Goal: Task Accomplishment & Management: Complete application form

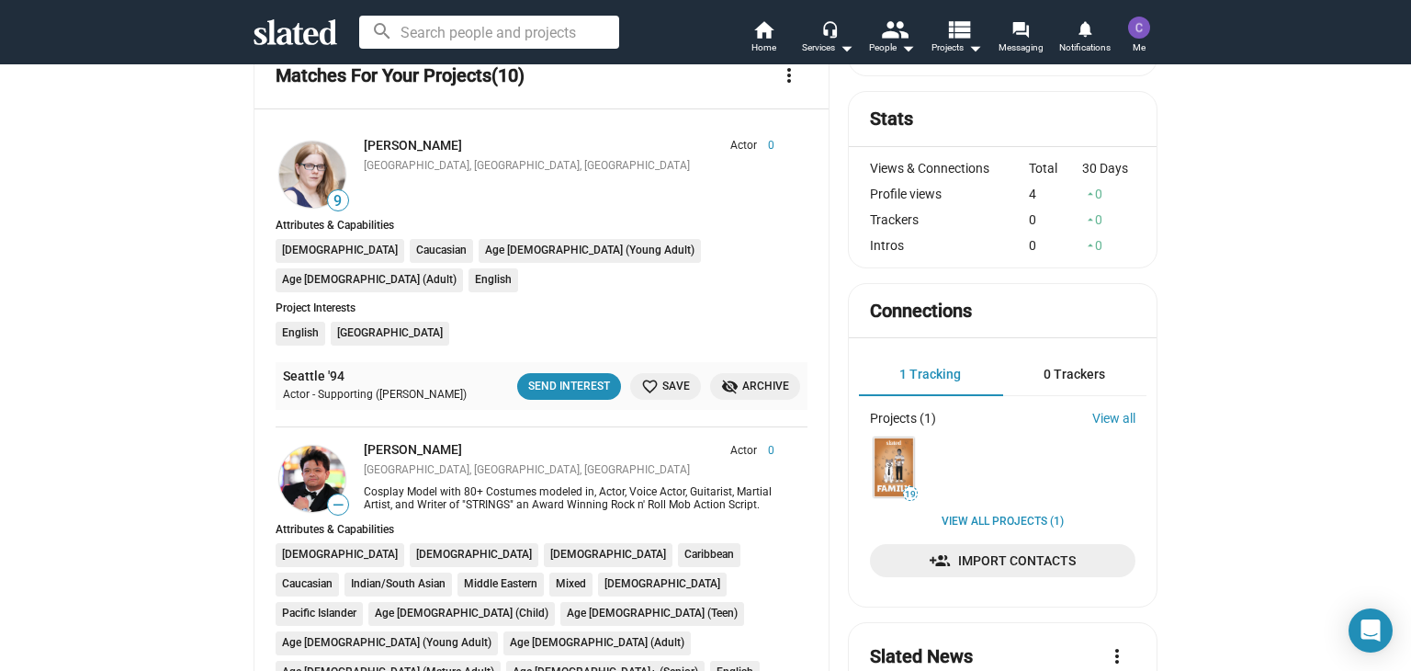
scroll to position [368, 0]
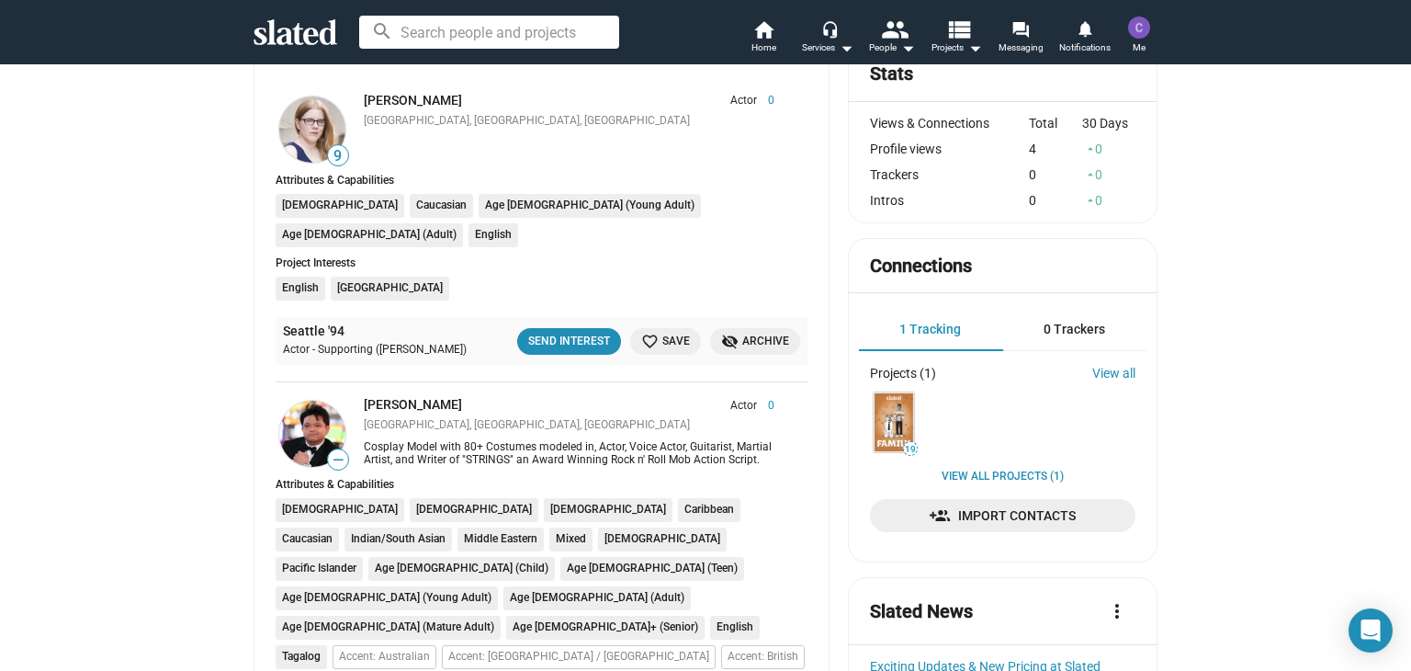
click at [312, 401] on img at bounding box center [312, 434] width 66 height 66
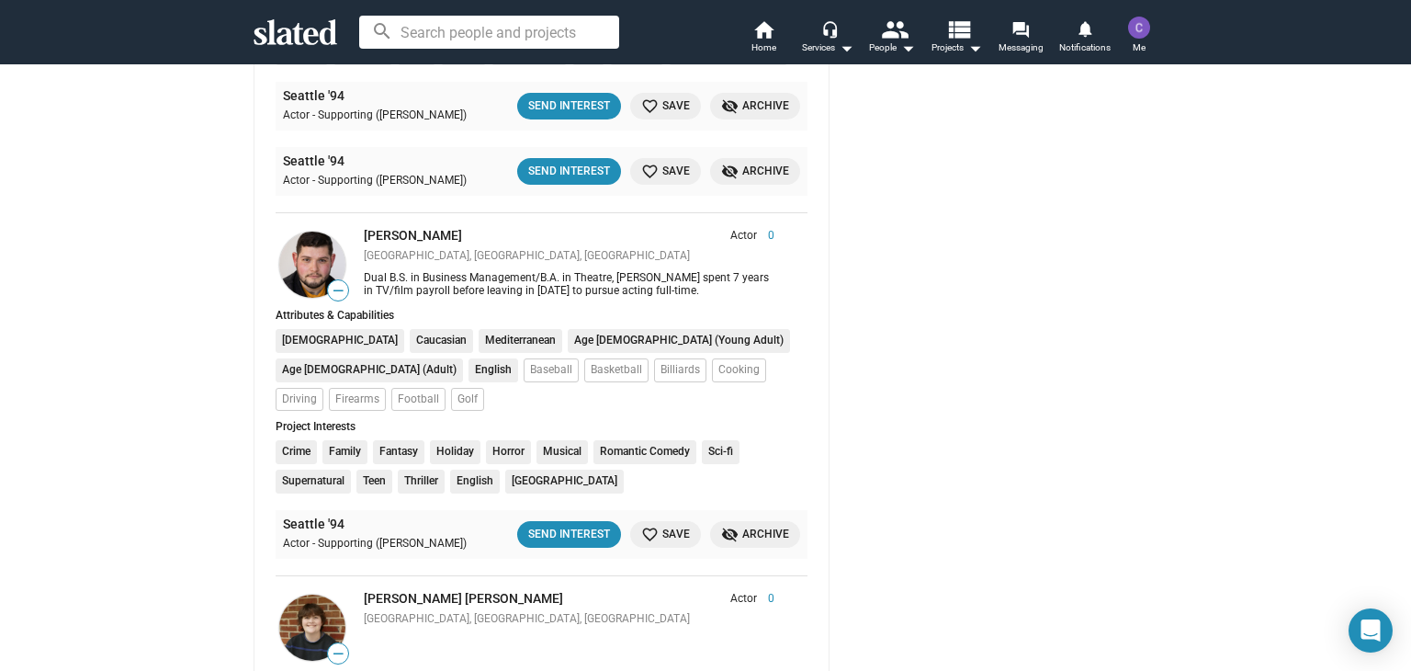
scroll to position [1470, 0]
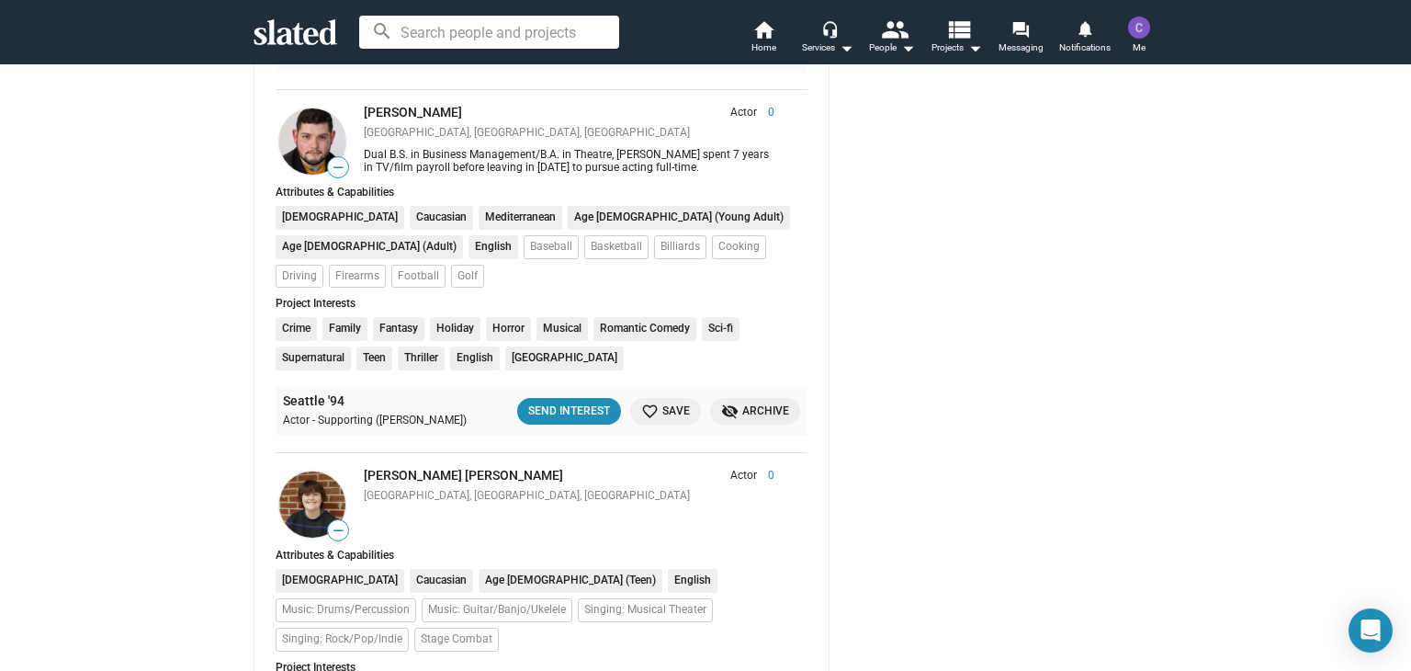
click at [298, 471] on img at bounding box center [312, 504] width 66 height 66
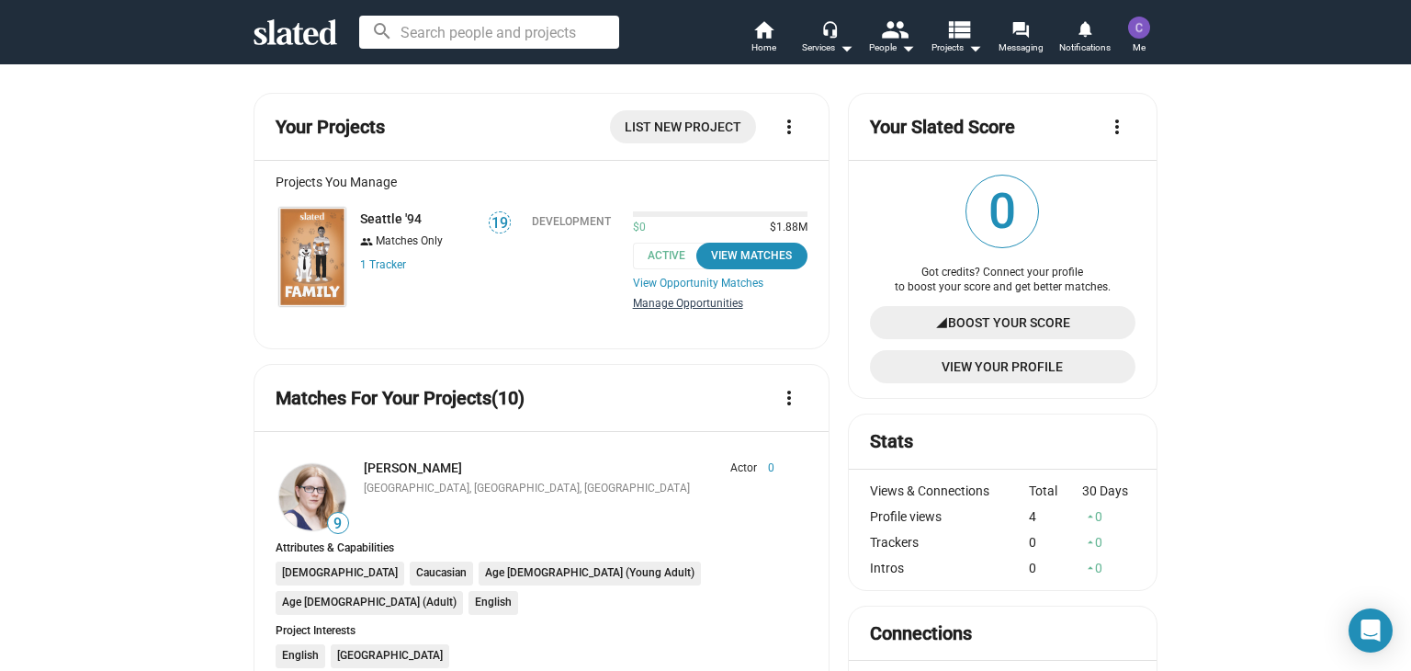
click at [673, 310] on link "Manage Opportunities" at bounding box center [720, 304] width 175 height 15
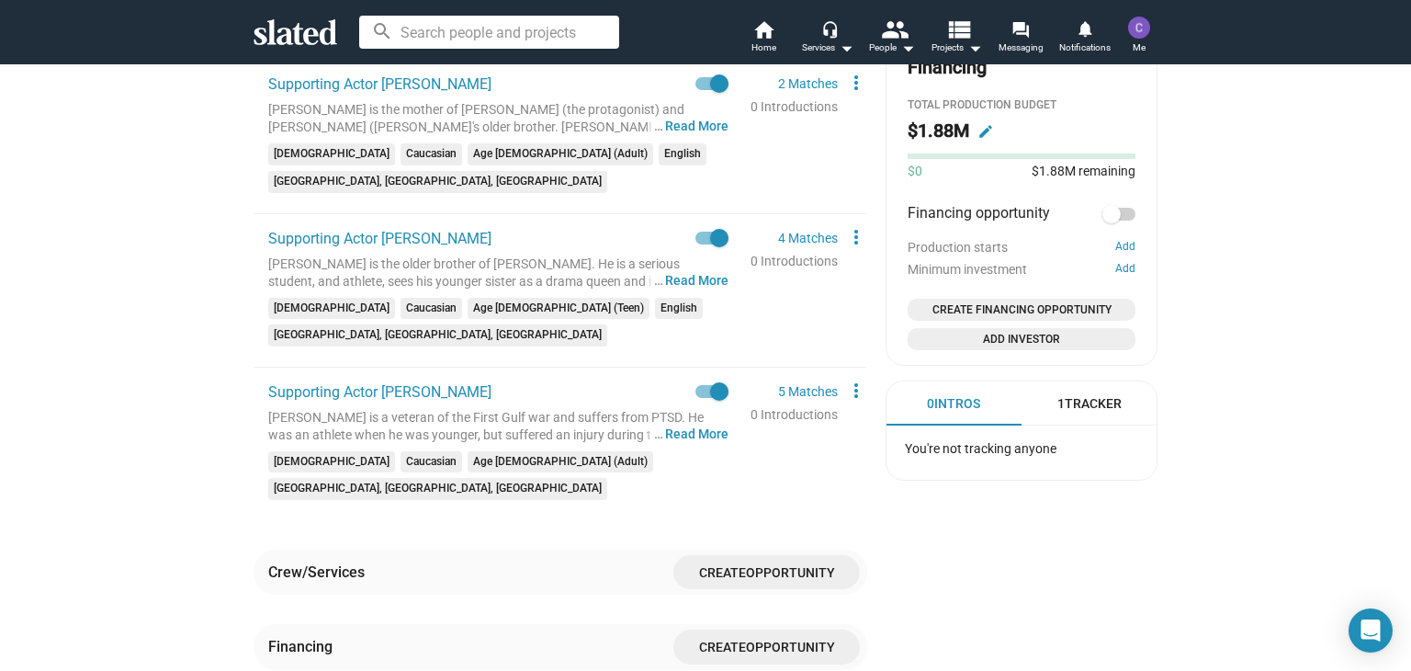
scroll to position [898, 0]
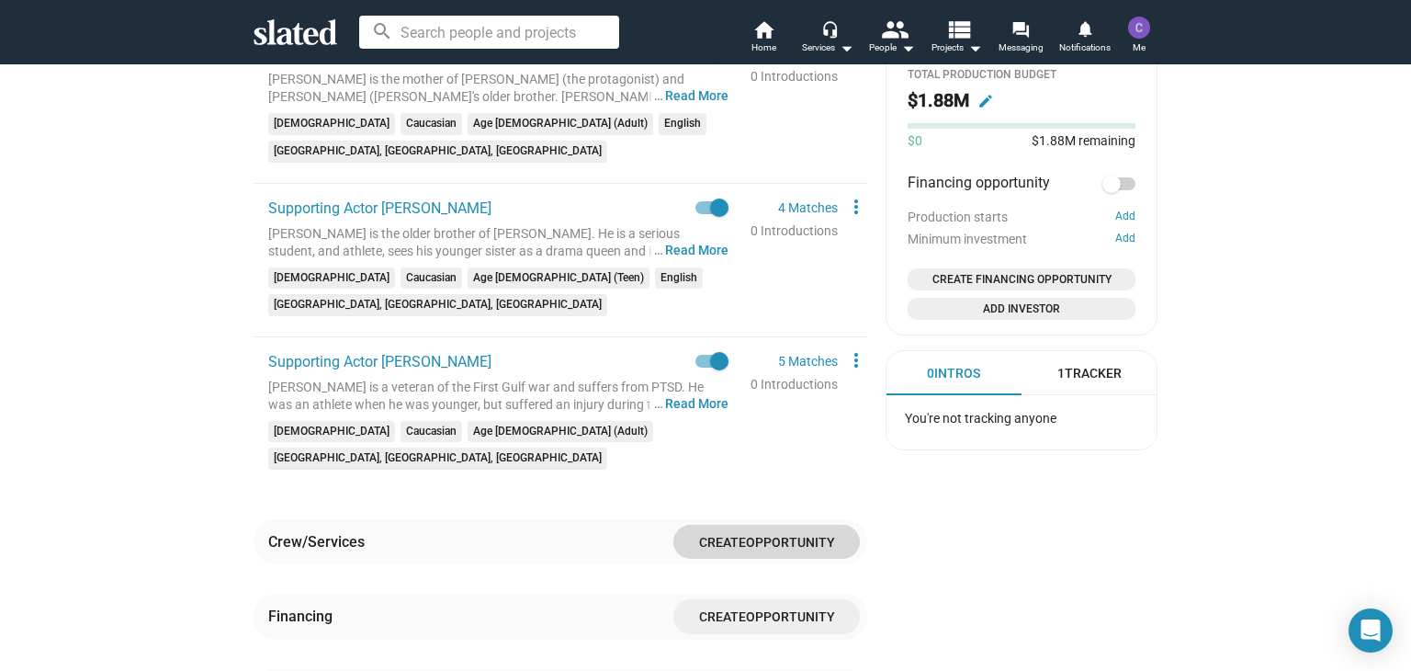
click at [746, 535] on span "Opportunity" at bounding box center [790, 542] width 89 height 15
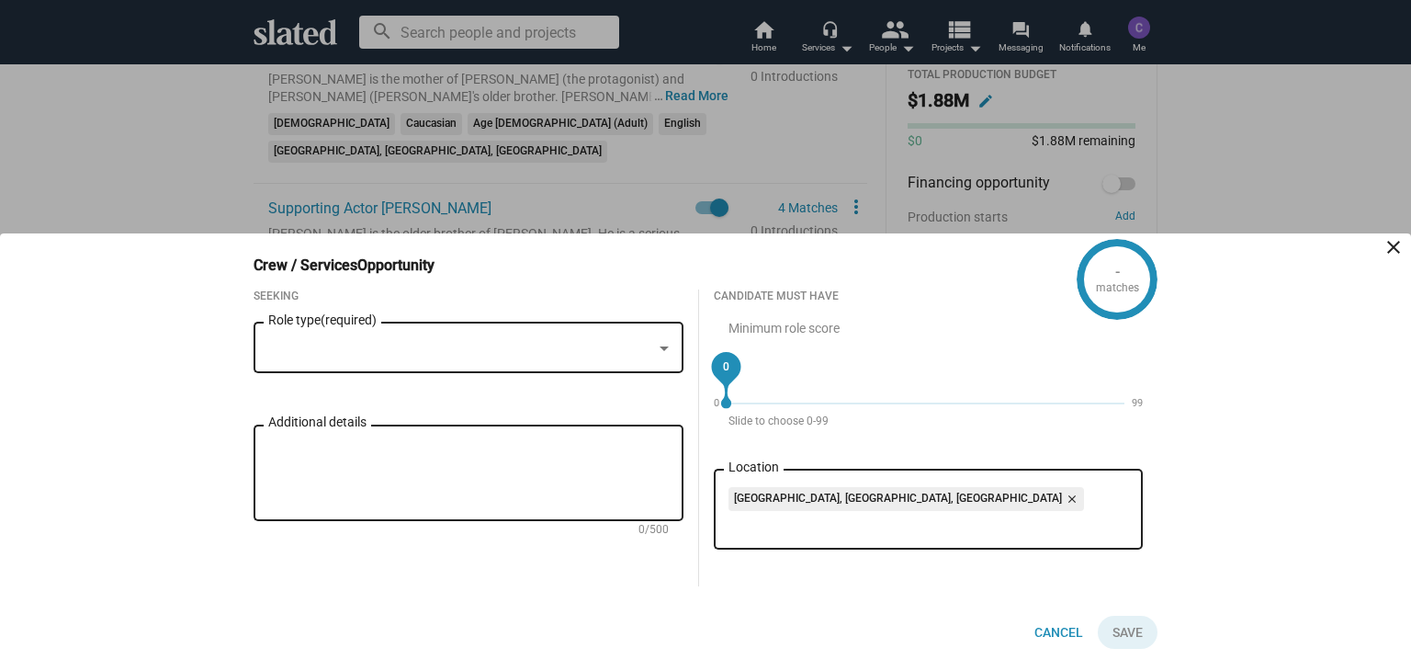
click at [667, 358] on div "Role type (required)" at bounding box center [468, 346] width 401 height 54
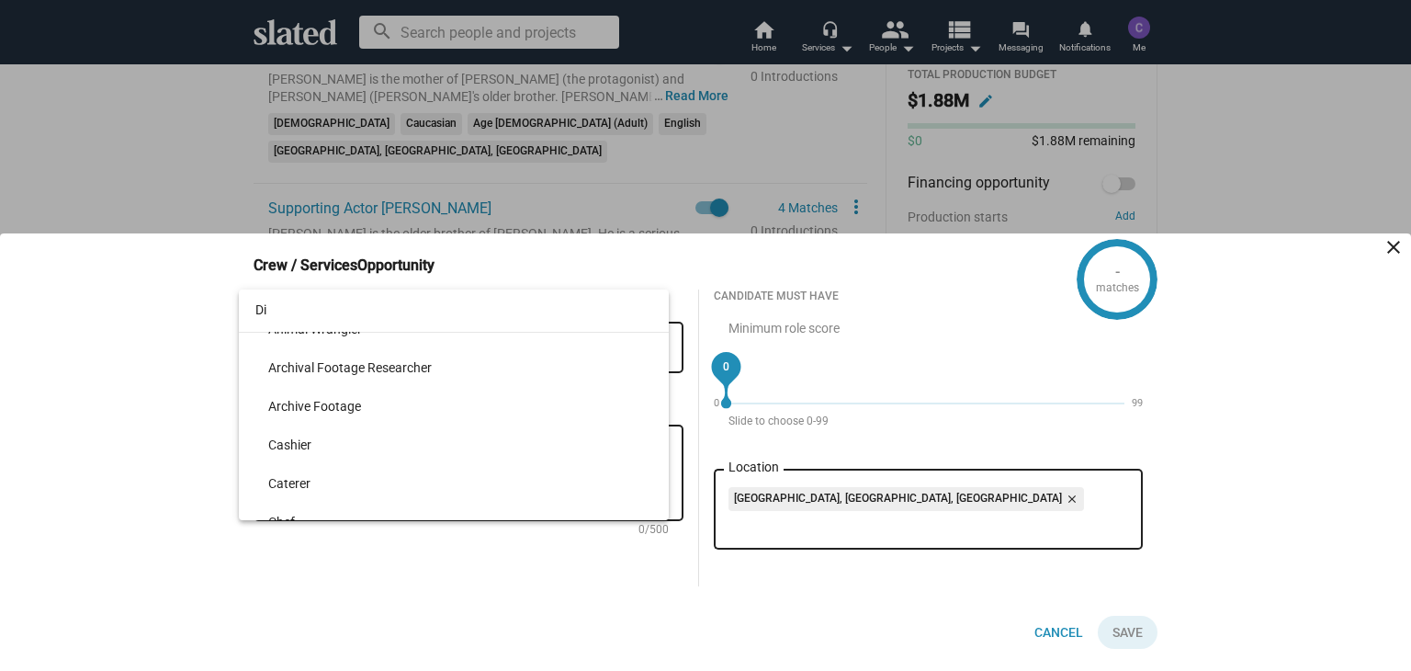
scroll to position [4537, 0]
type input "Director"
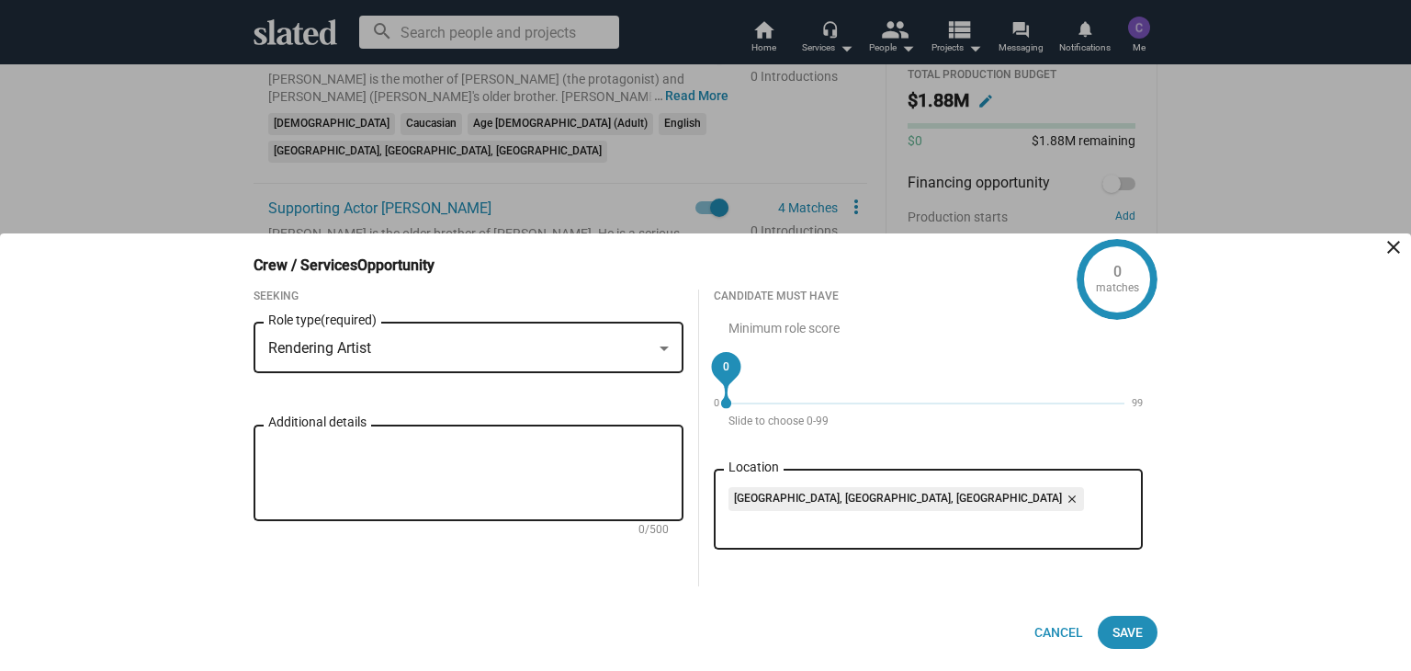
click at [667, 342] on div at bounding box center [664, 348] width 17 height 15
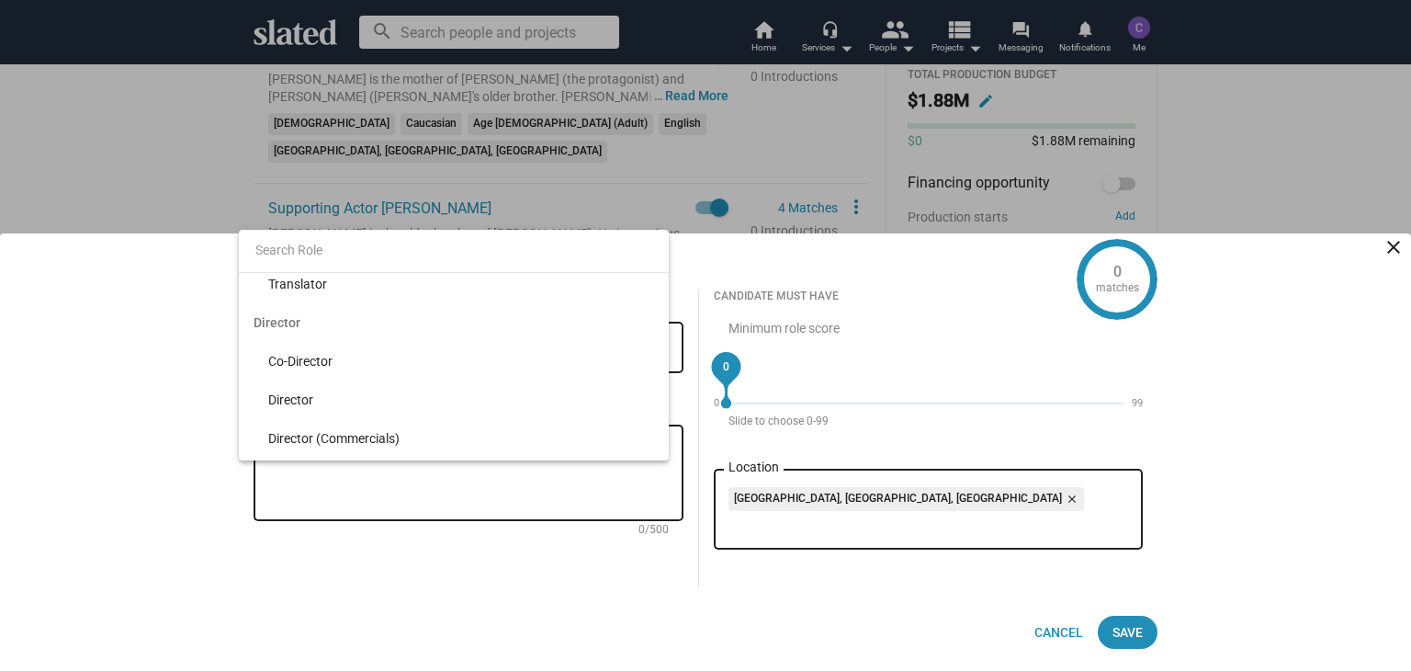
scroll to position [5146, 0]
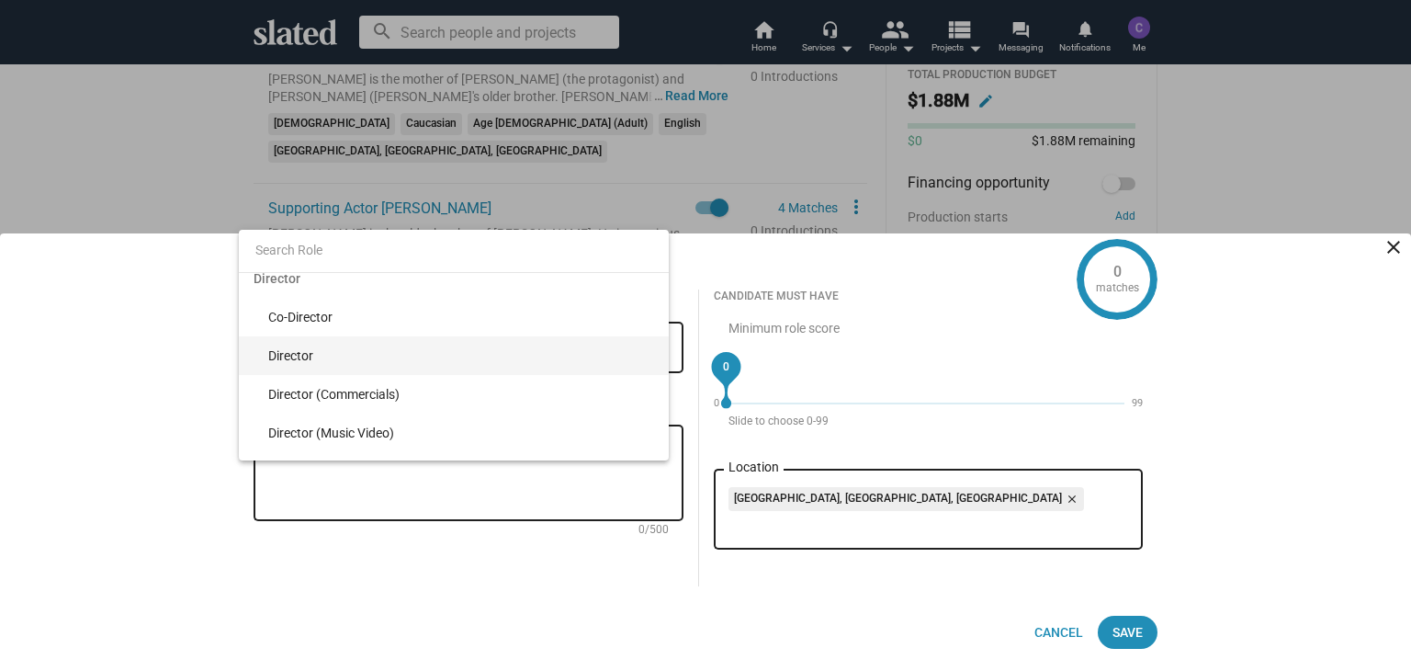
click at [546, 354] on span "Director" at bounding box center [461, 355] width 386 height 39
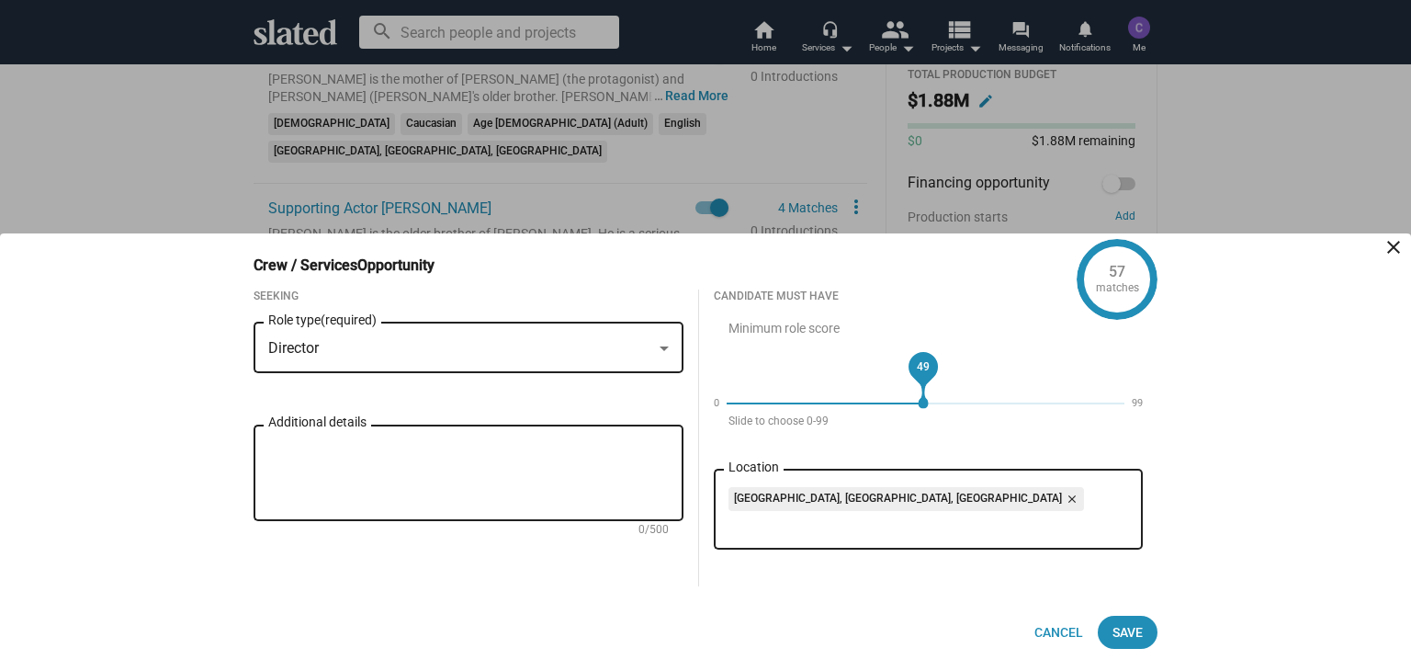
drag, startPoint x: 720, startPoint y: 372, endPoint x: 923, endPoint y: 368, distance: 203.1
click at [923, 368] on span "49" at bounding box center [923, 366] width 13 height 18
drag, startPoint x: 919, startPoint y: 376, endPoint x: 883, endPoint y: 376, distance: 35.8
click at [883, 376] on div "39" at bounding box center [883, 366] width 41 height 41
drag, startPoint x: 883, startPoint y: 376, endPoint x: 767, endPoint y: 383, distance: 116.0
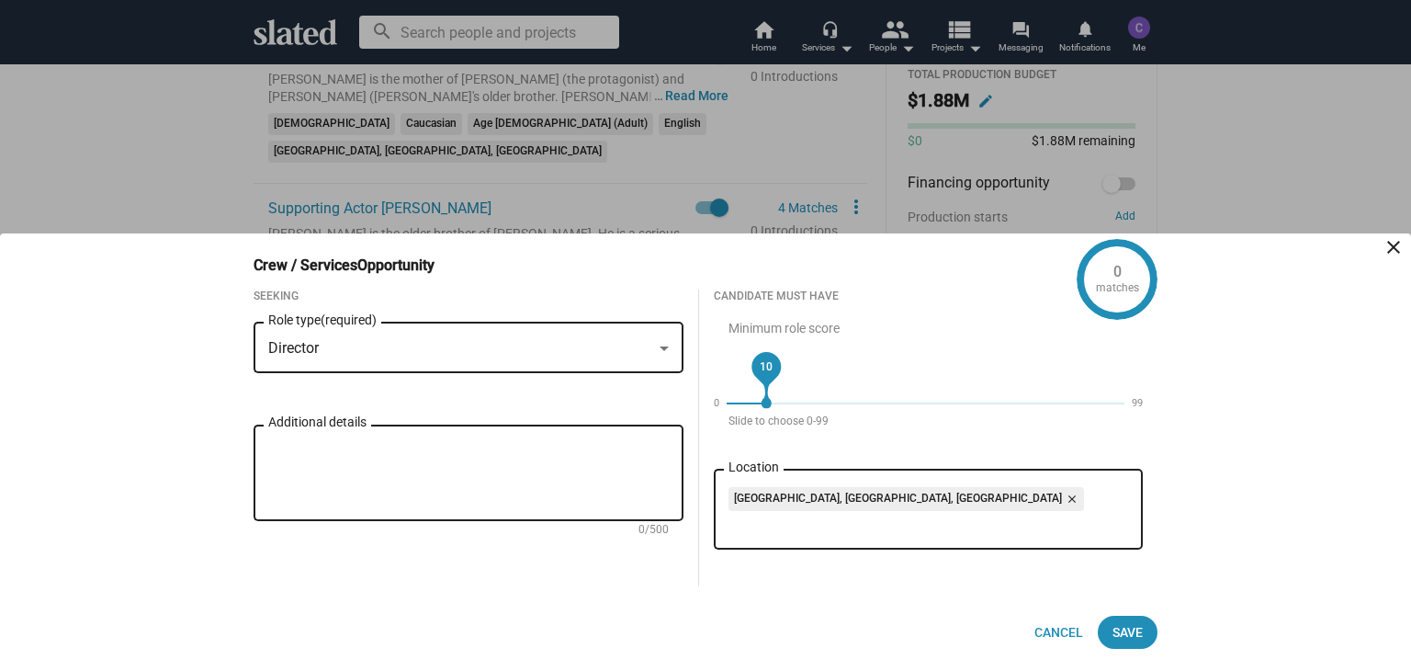
click at [767, 383] on div "10" at bounding box center [766, 366] width 41 height 41
drag, startPoint x: 777, startPoint y: 370, endPoint x: 717, endPoint y: 405, distance: 70.0
click at [717, 405] on div "0 0 99" at bounding box center [929, 389] width 430 height 74
click at [417, 452] on textarea "Additional details" at bounding box center [468, 473] width 401 height 66
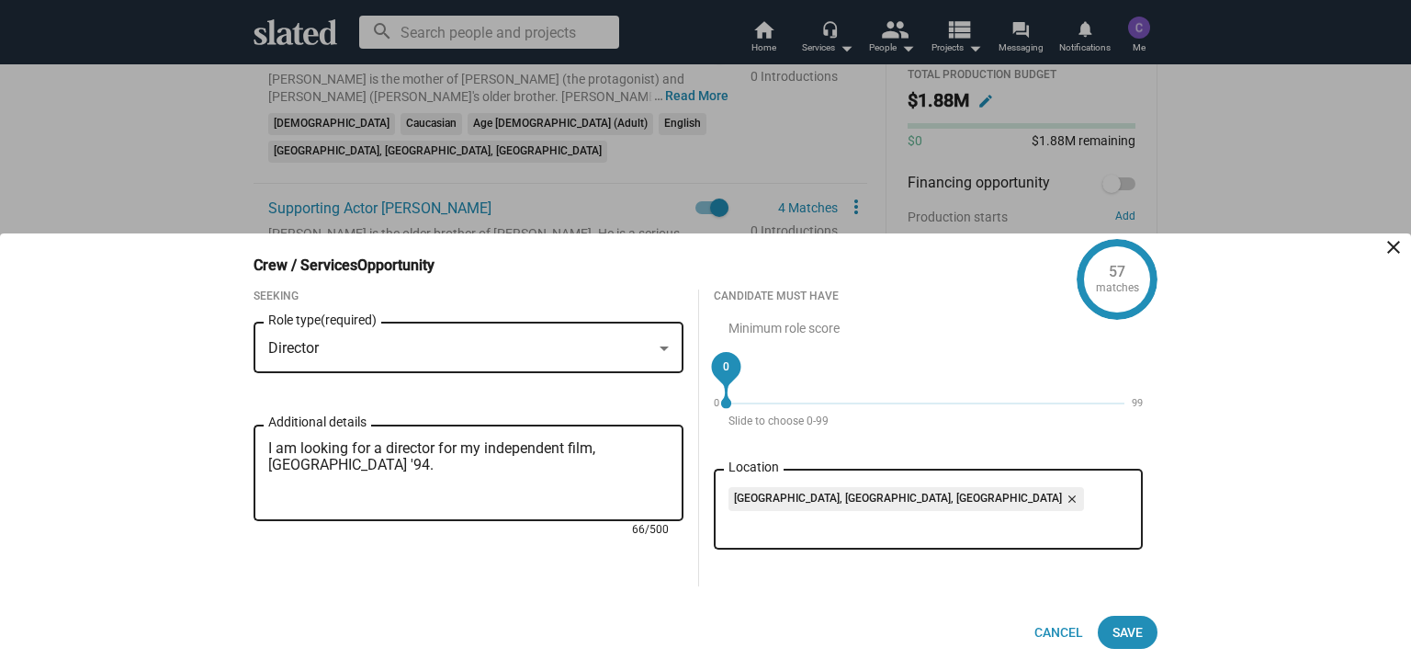
paste textarea "Set in April of 1994, Seattle ‘94 centers around Lucinda, a 15-year-old girl su…"
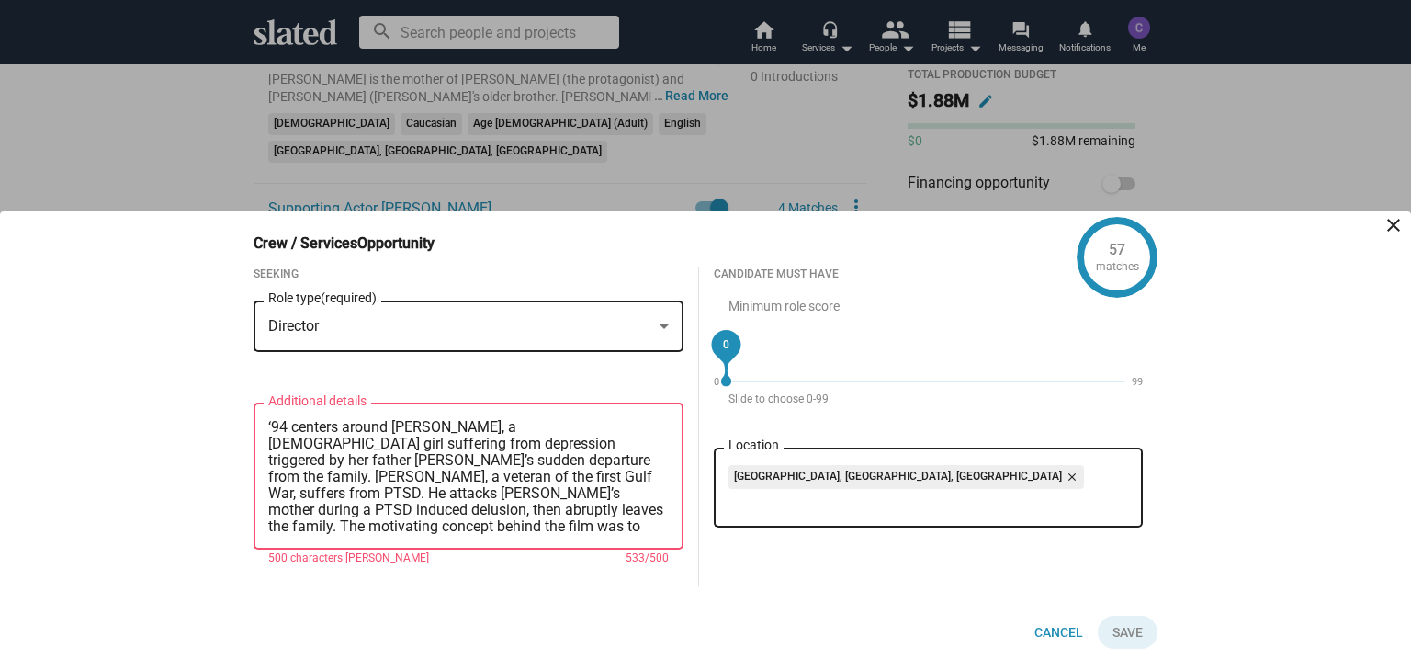
scroll to position [50, 0]
click at [325, 484] on textarea "I am looking for a director for my independent film, Seattle '94. Set in April …" at bounding box center [468, 477] width 401 height 116
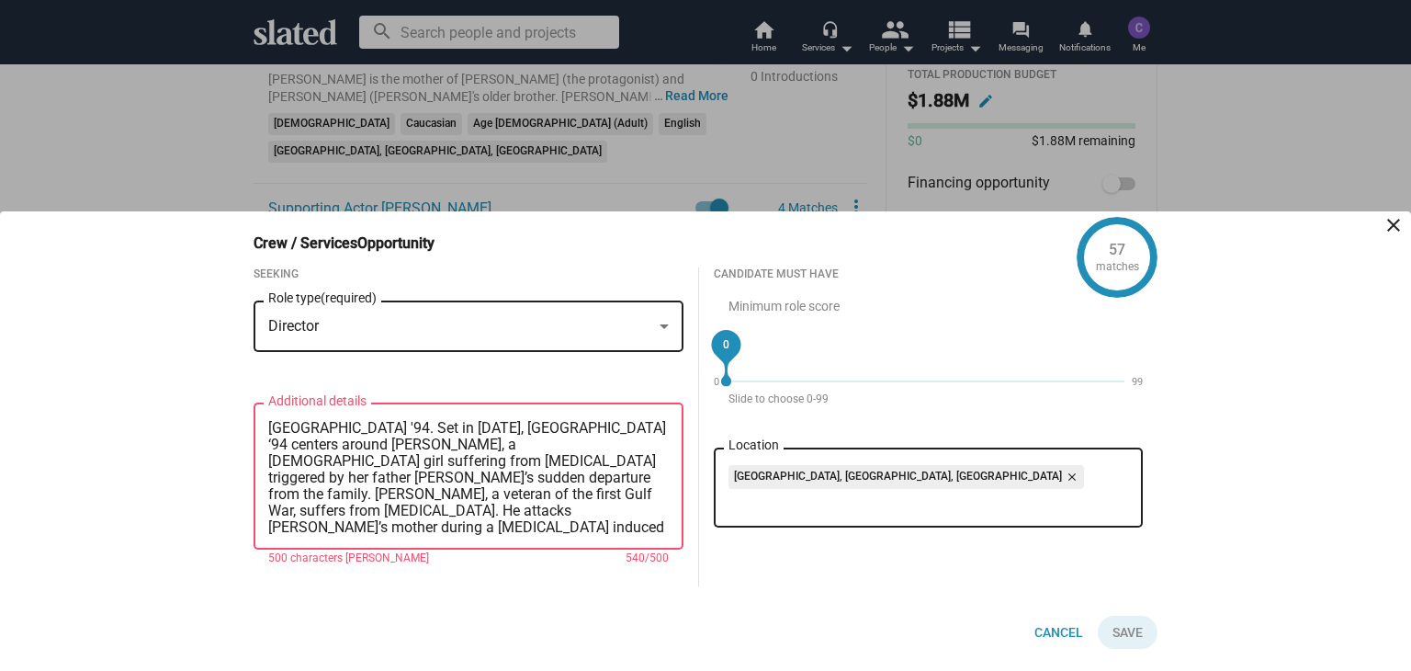
scroll to position [0, 0]
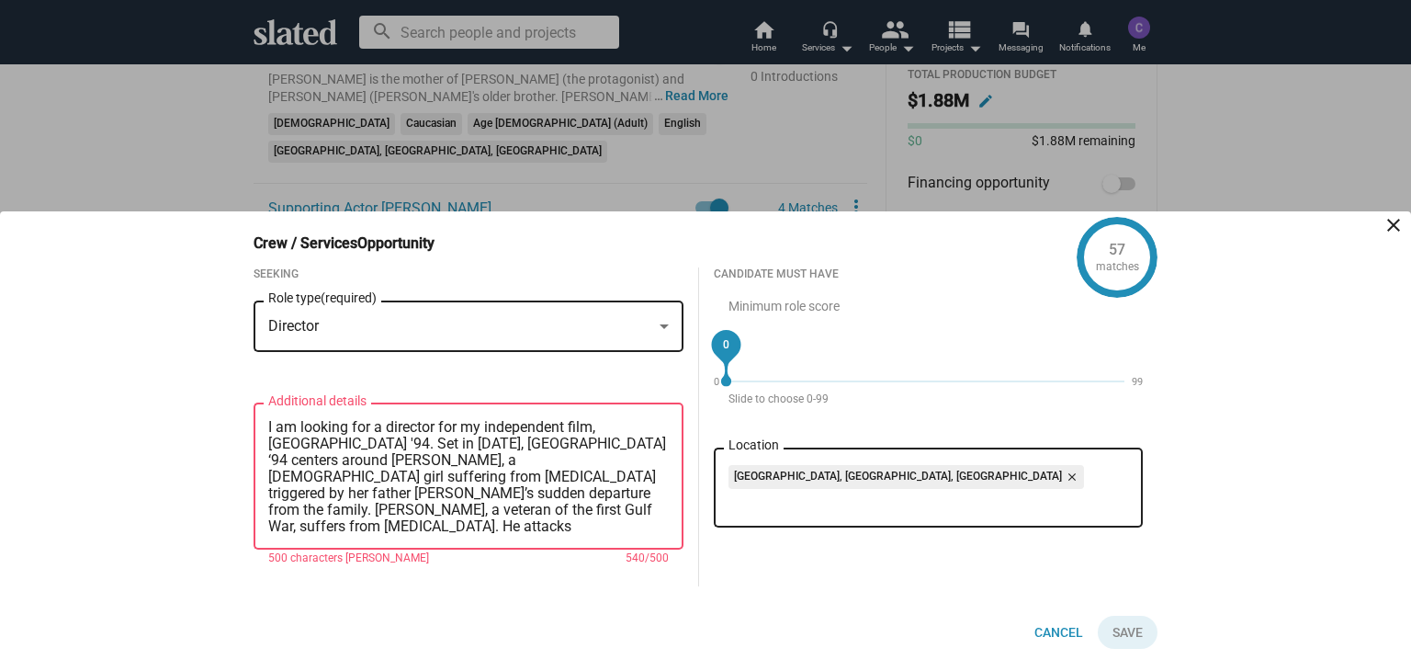
click at [454, 493] on textarea "I am looking for a director for my independent film, Seattle '94. Set in April …" at bounding box center [468, 477] width 401 height 116
click at [382, 527] on textarea "I am looking for a director for my independent film, Seattle '94. Set in April …" at bounding box center [468, 477] width 401 height 116
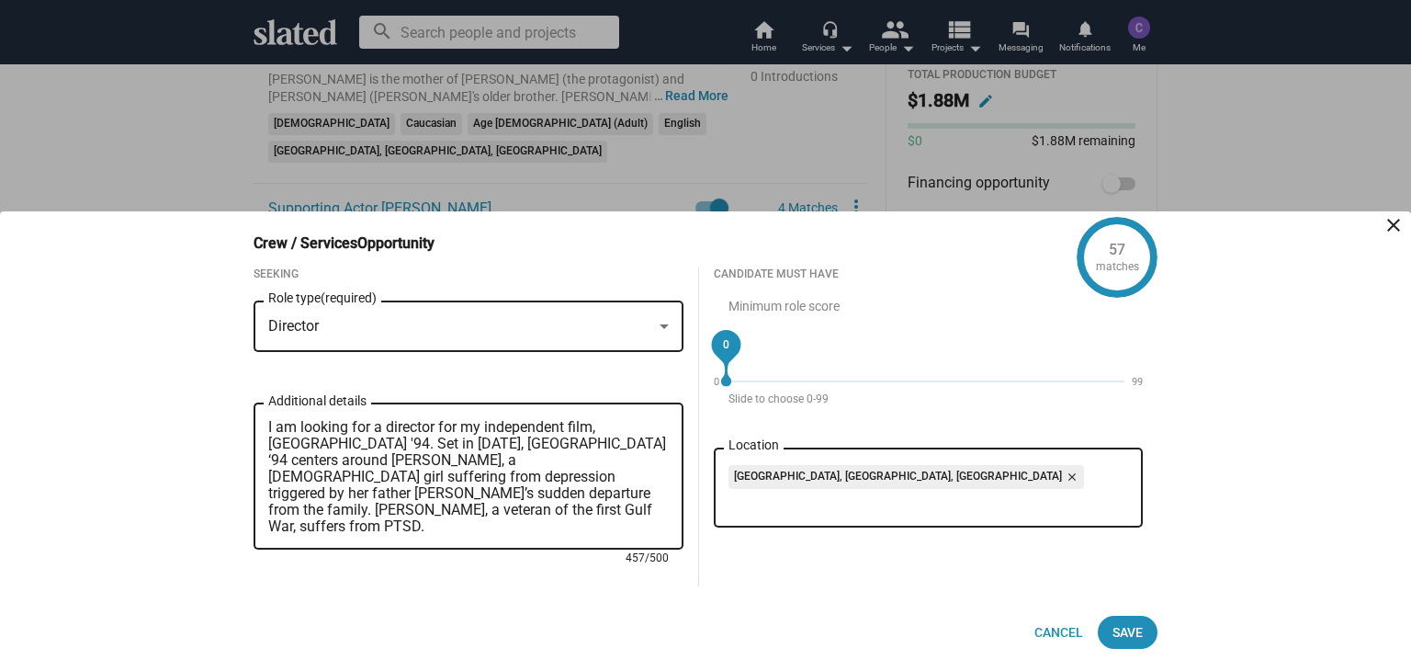
scroll to position [17, 0]
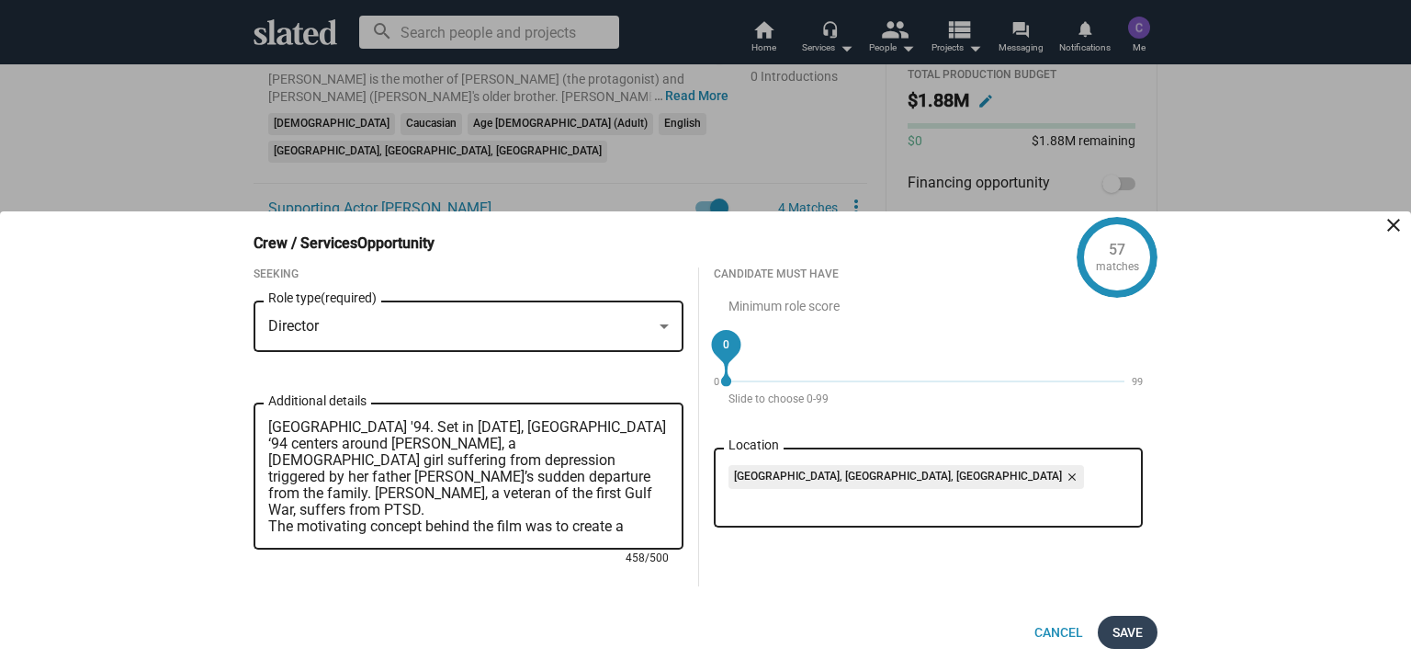
type textarea "I am looking for a director for my independent film, Seattle '94. Set in April …"
click at [1139, 639] on span "Save" at bounding box center [1128, 632] width 30 height 33
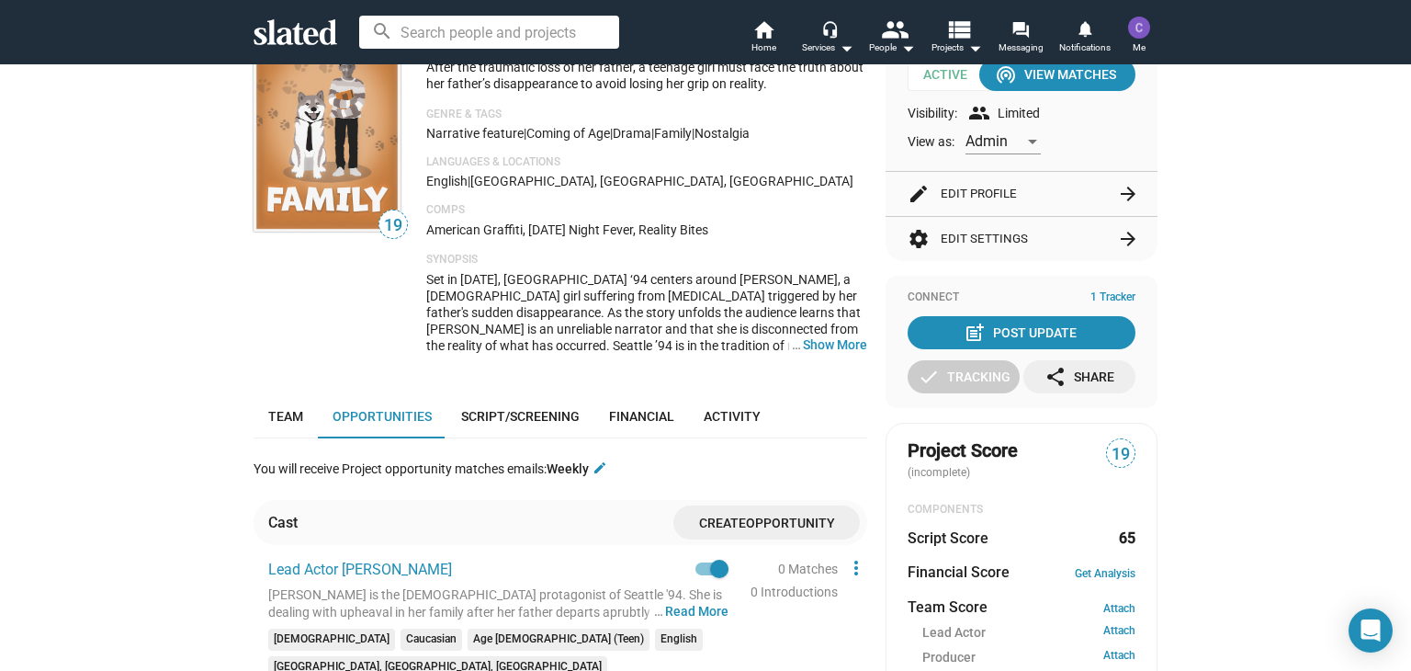
scroll to position [0, 0]
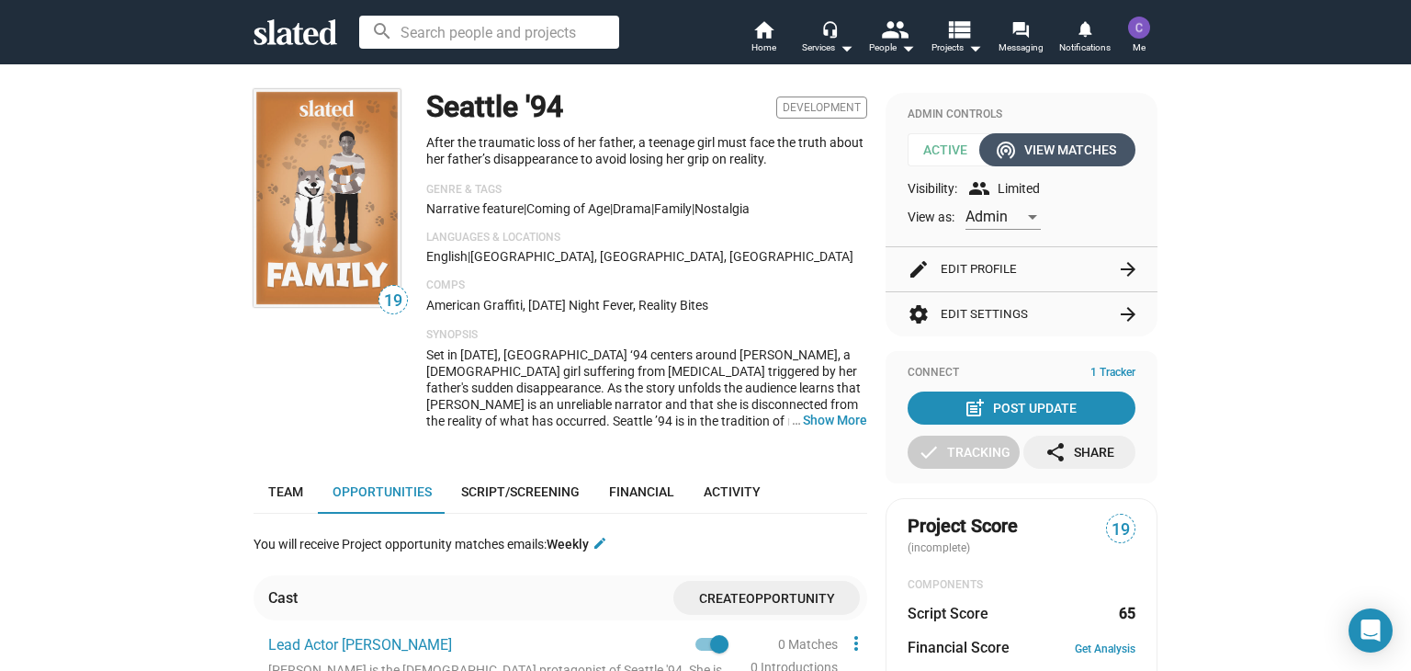
click at [1077, 148] on div "wifi_tethering View Matches" at bounding box center [1058, 149] width 118 height 33
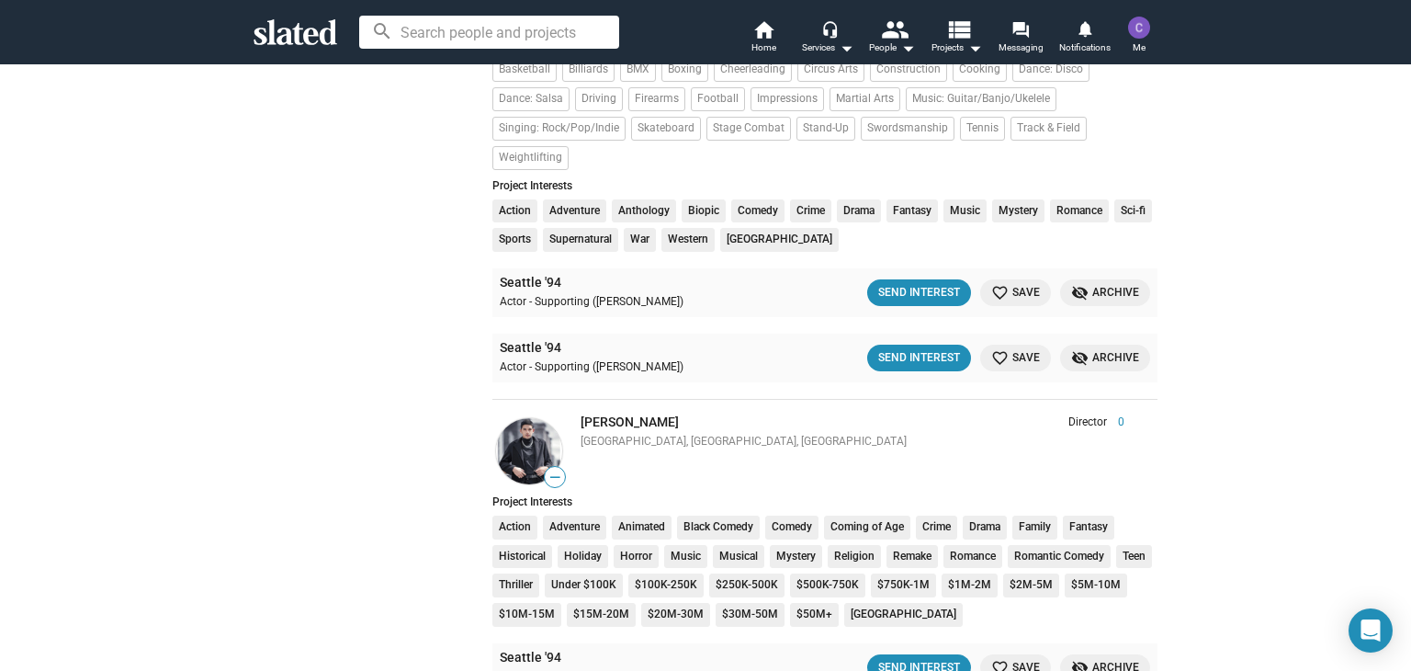
scroll to position [1838, 0]
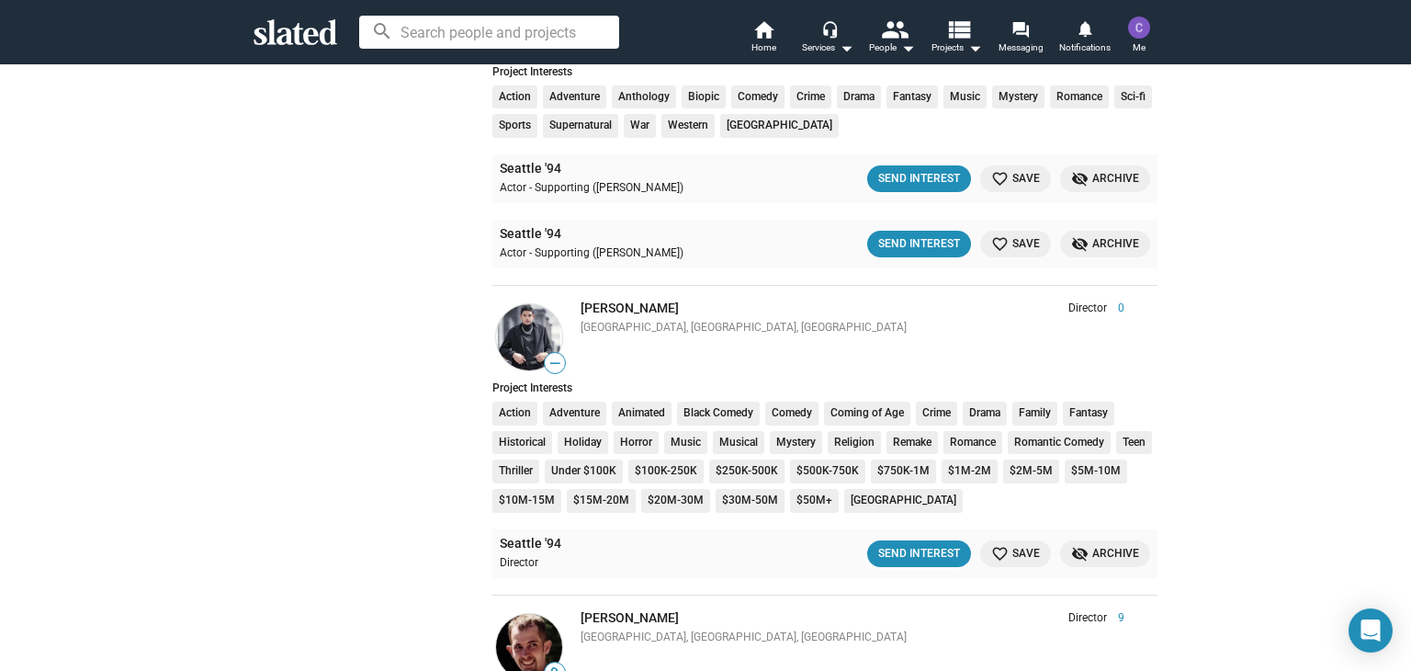
click at [526, 304] on img at bounding box center [529, 337] width 66 height 66
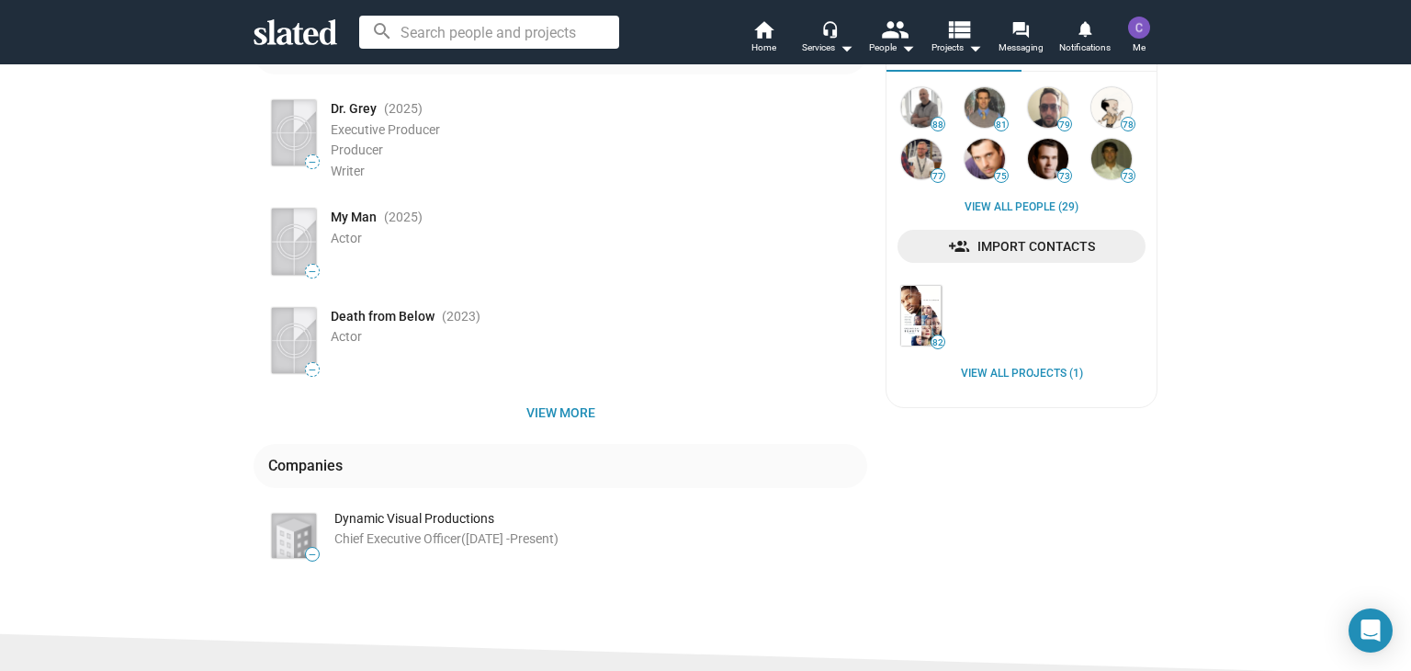
scroll to position [368, 0]
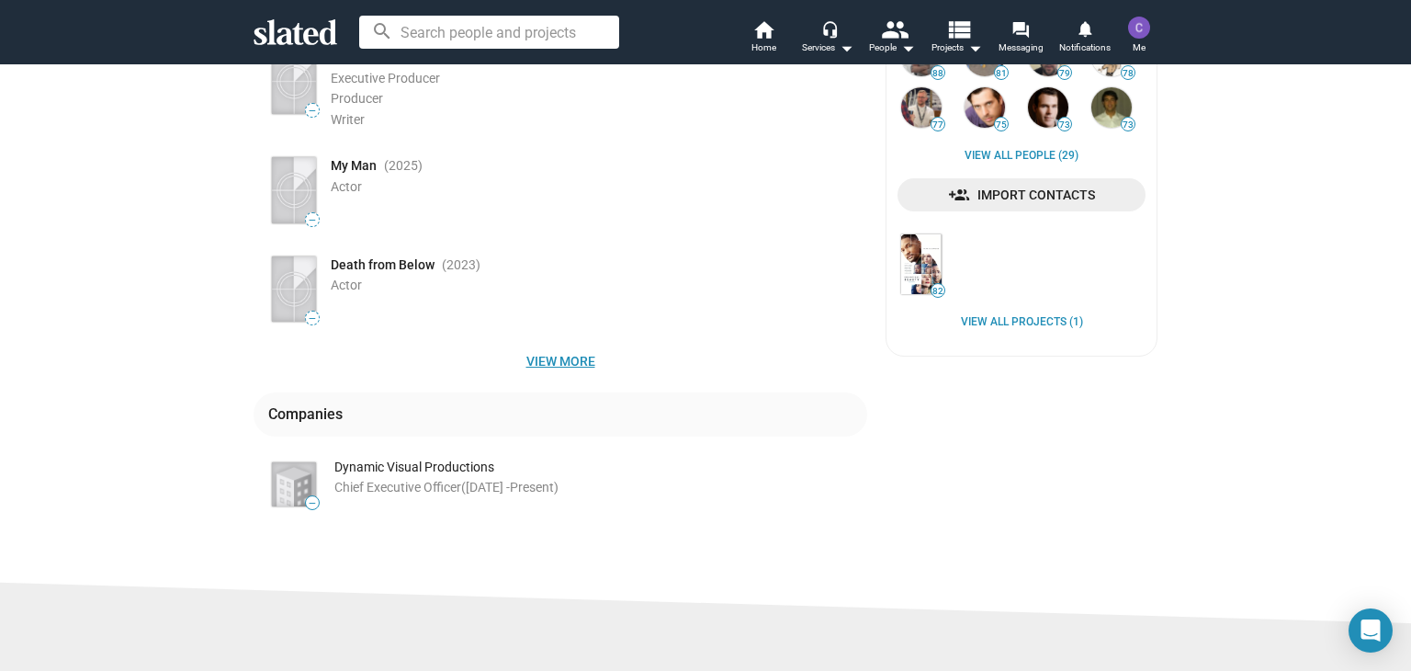
click at [562, 363] on span "View more" at bounding box center [560, 361] width 584 height 33
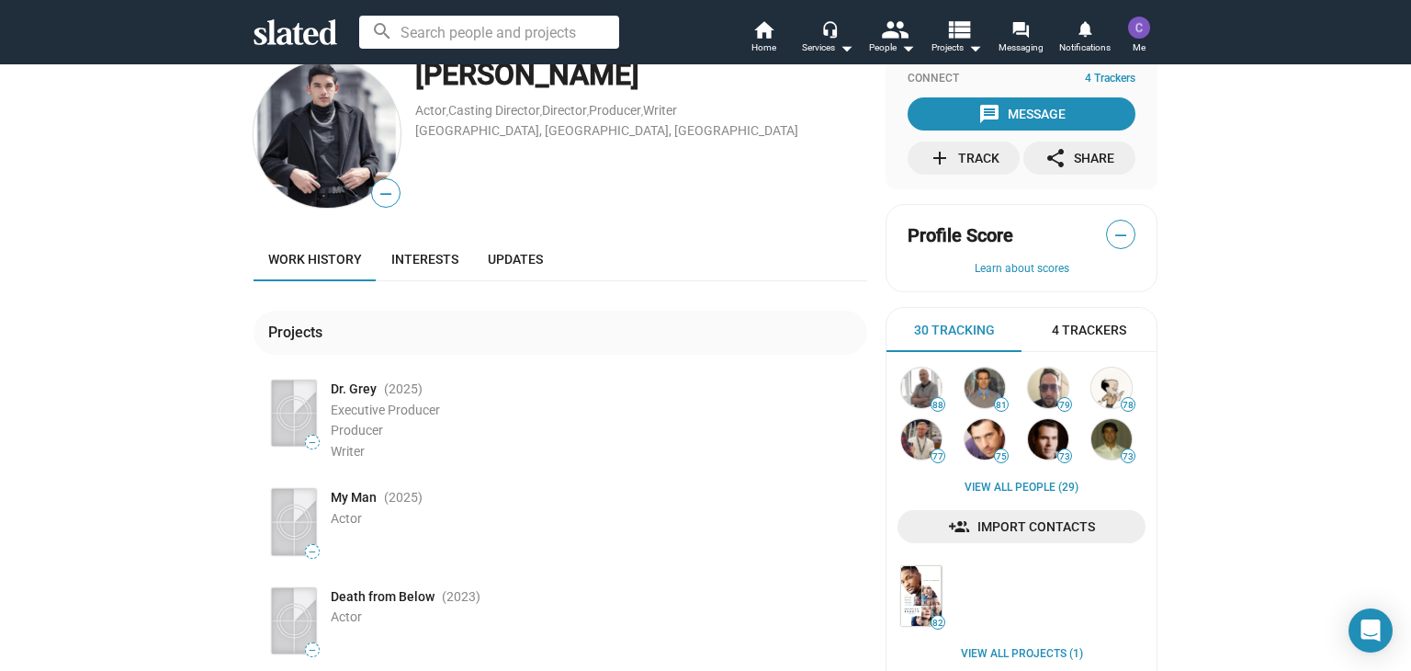
scroll to position [0, 0]
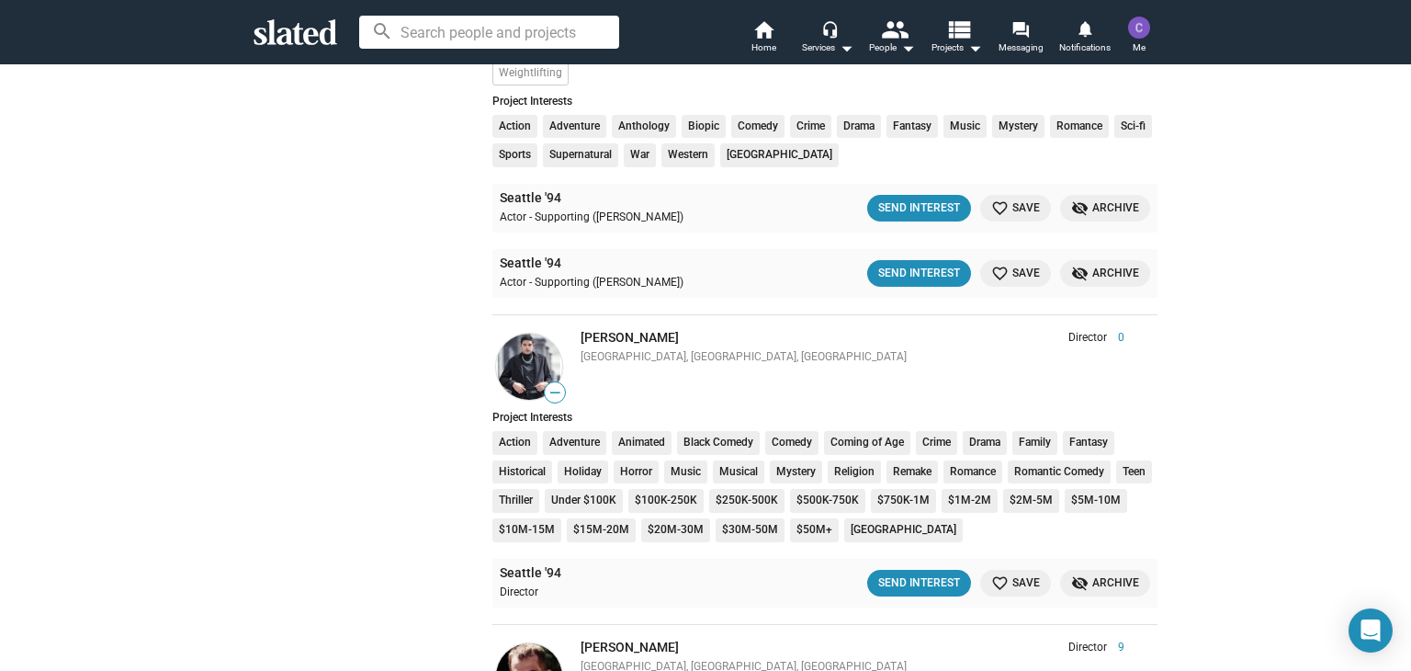
scroll to position [1838, 0]
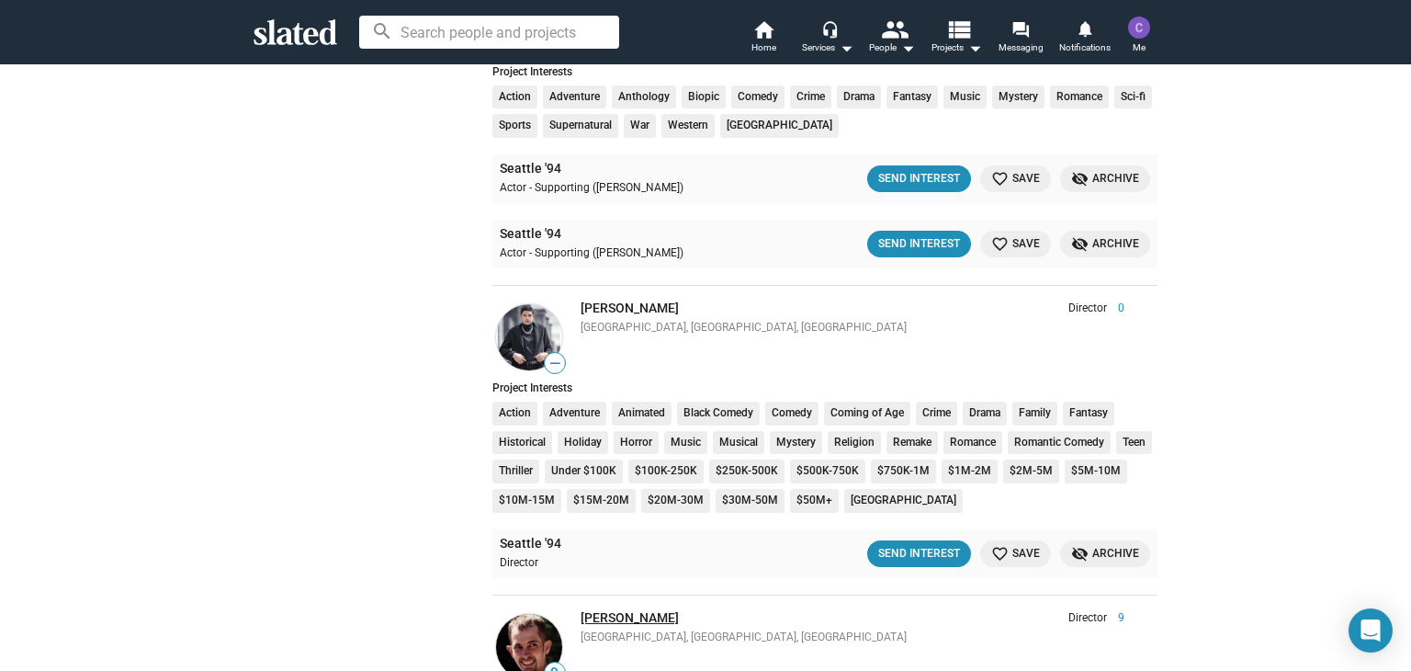
click at [623, 610] on link "Ben Dobyns" at bounding box center [630, 617] width 98 height 15
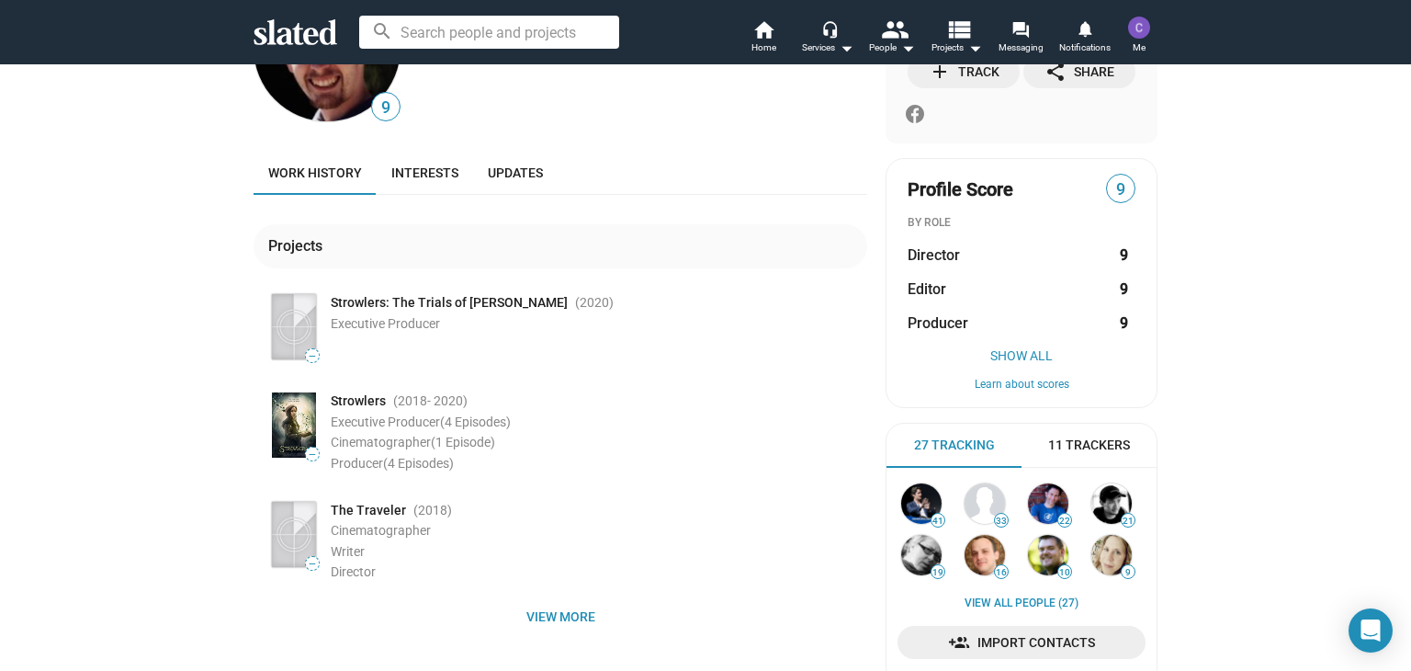
scroll to position [244, 0]
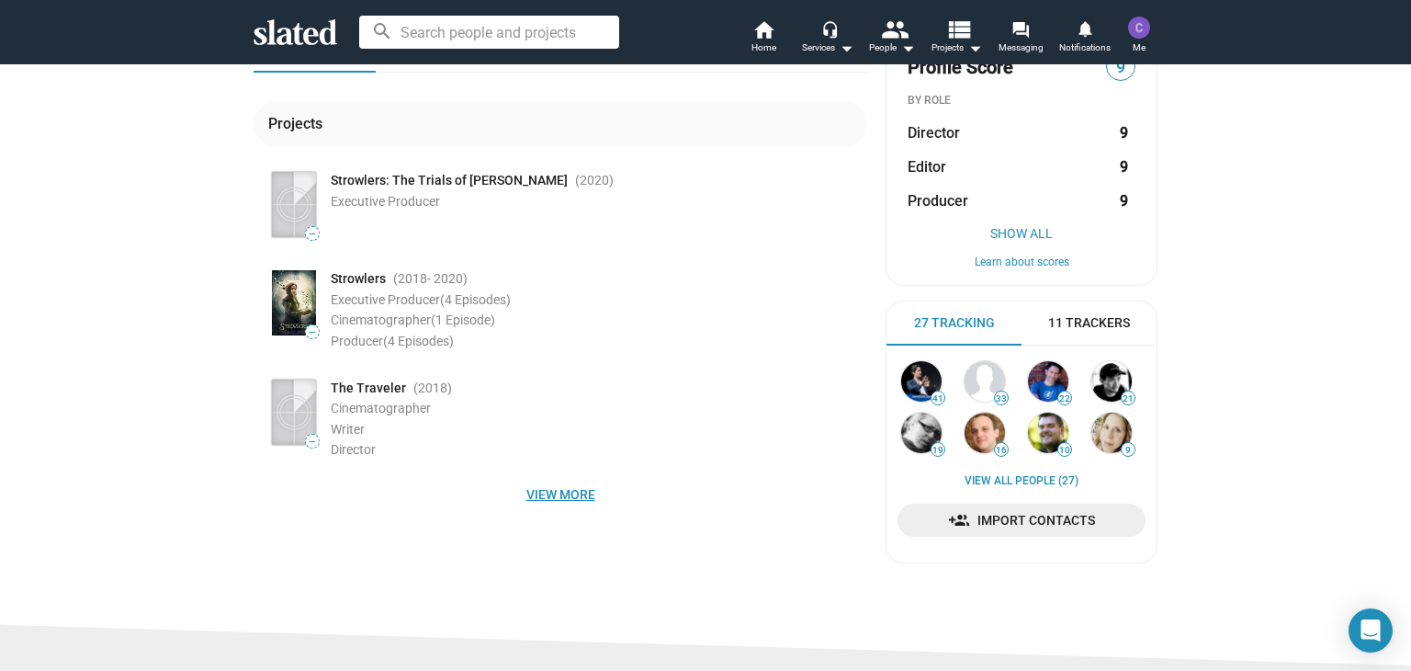
click at [548, 487] on span "View more" at bounding box center [560, 494] width 584 height 33
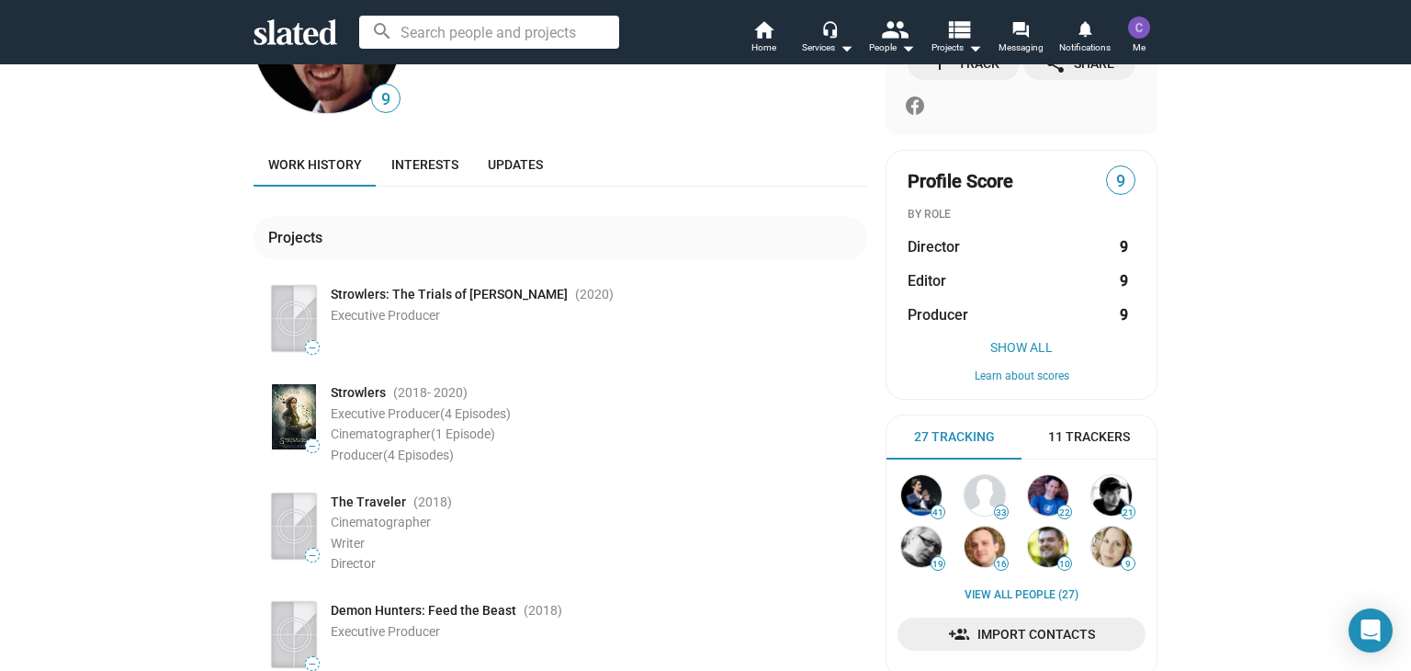
scroll to position [0, 0]
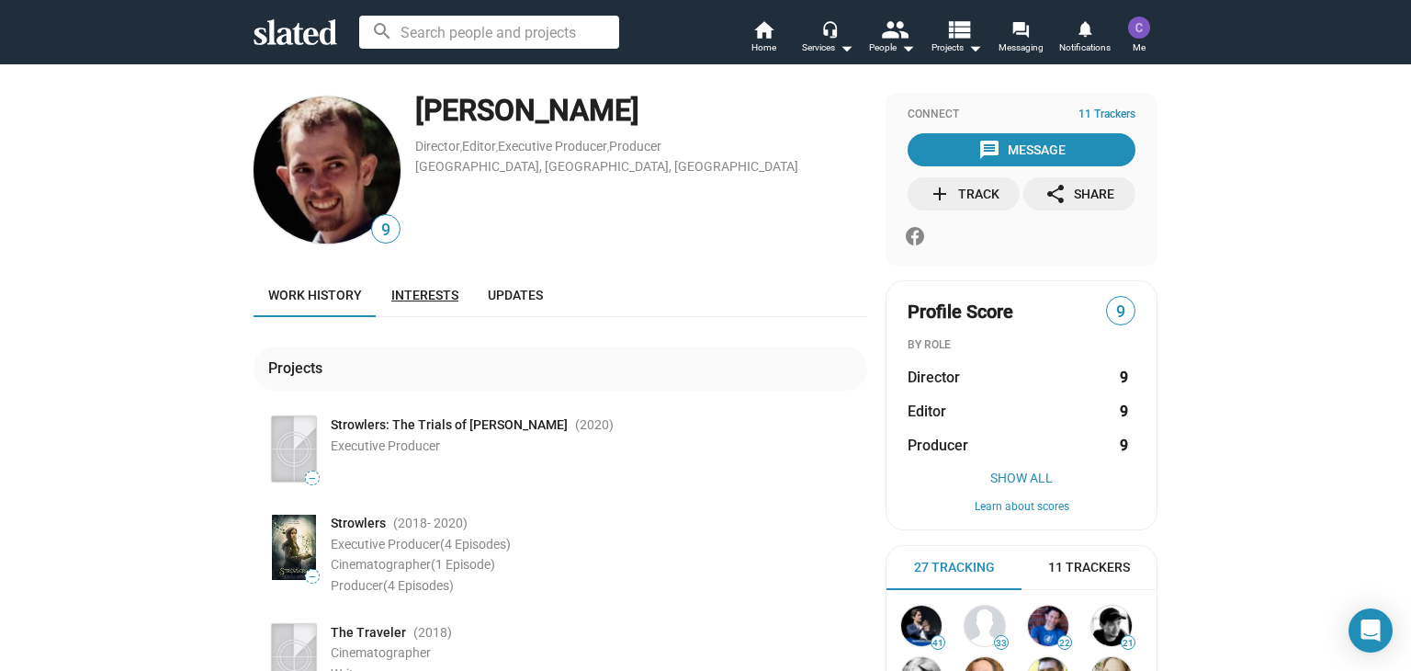
click at [436, 297] on span "Interests" at bounding box center [424, 295] width 67 height 15
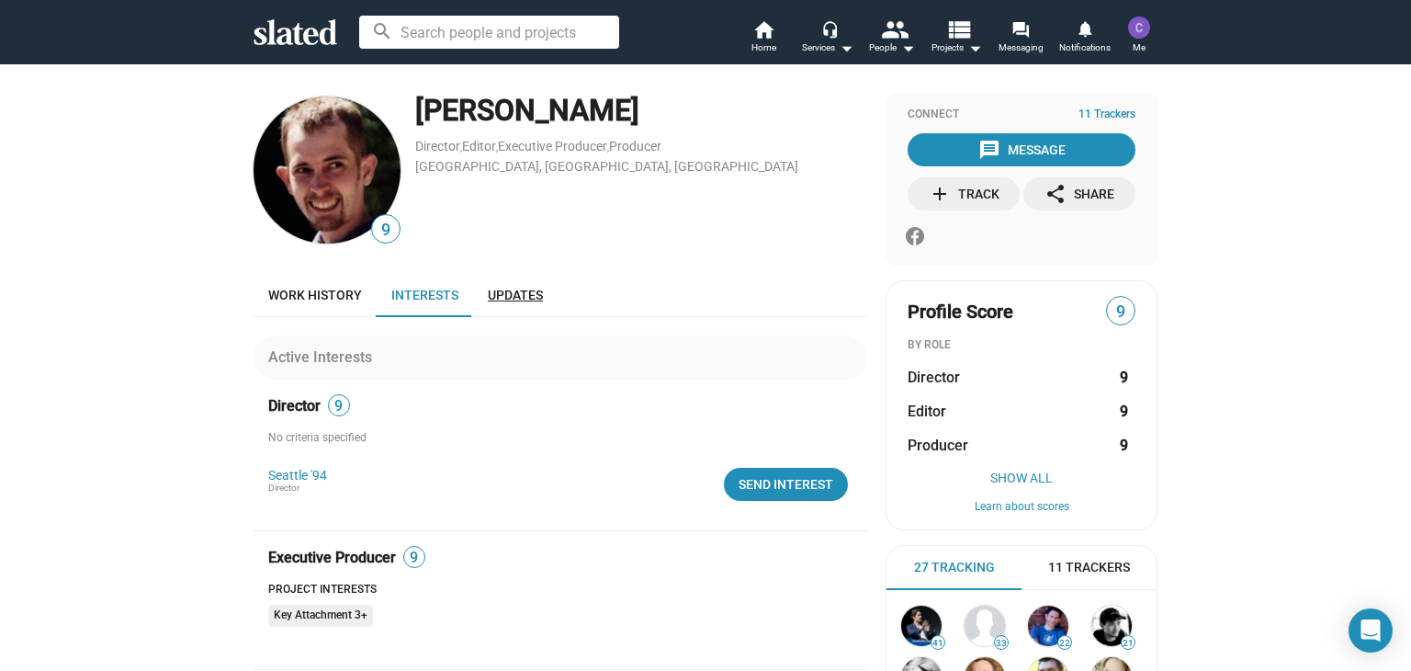
click at [504, 291] on span "Updates" at bounding box center [515, 295] width 55 height 15
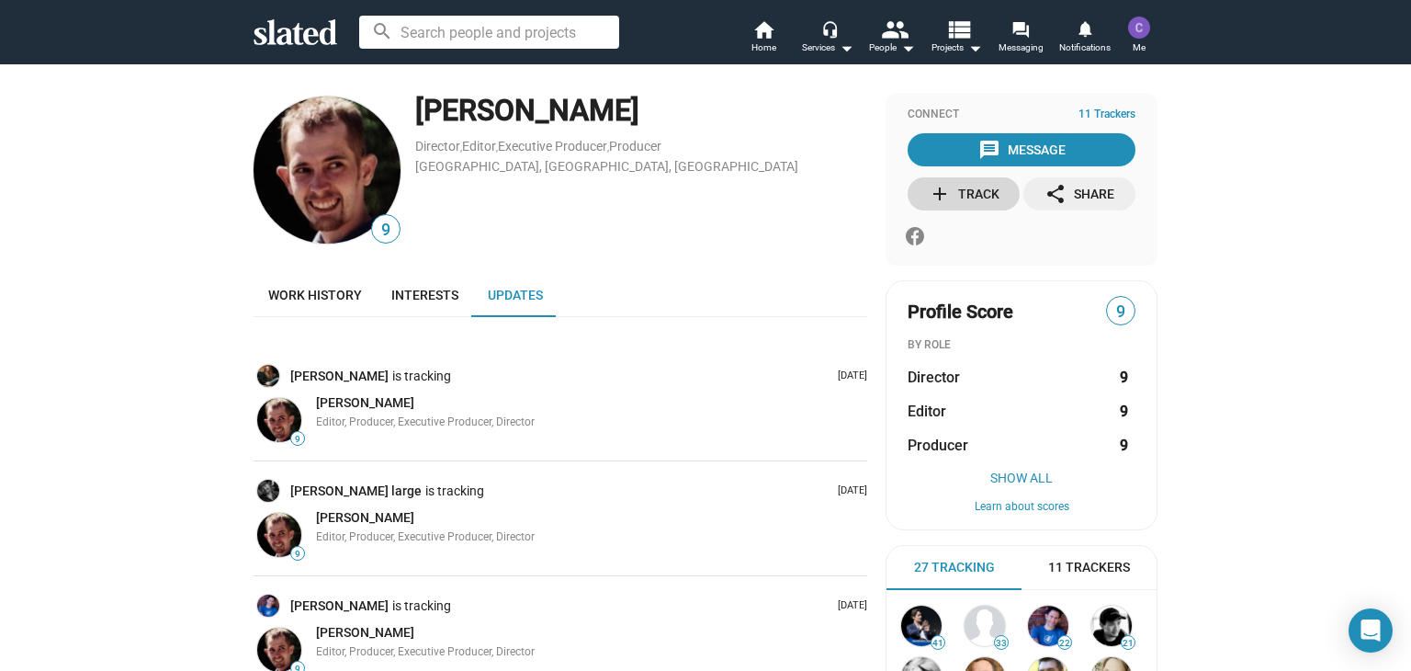
click at [965, 200] on div "add Track" at bounding box center [964, 193] width 71 height 33
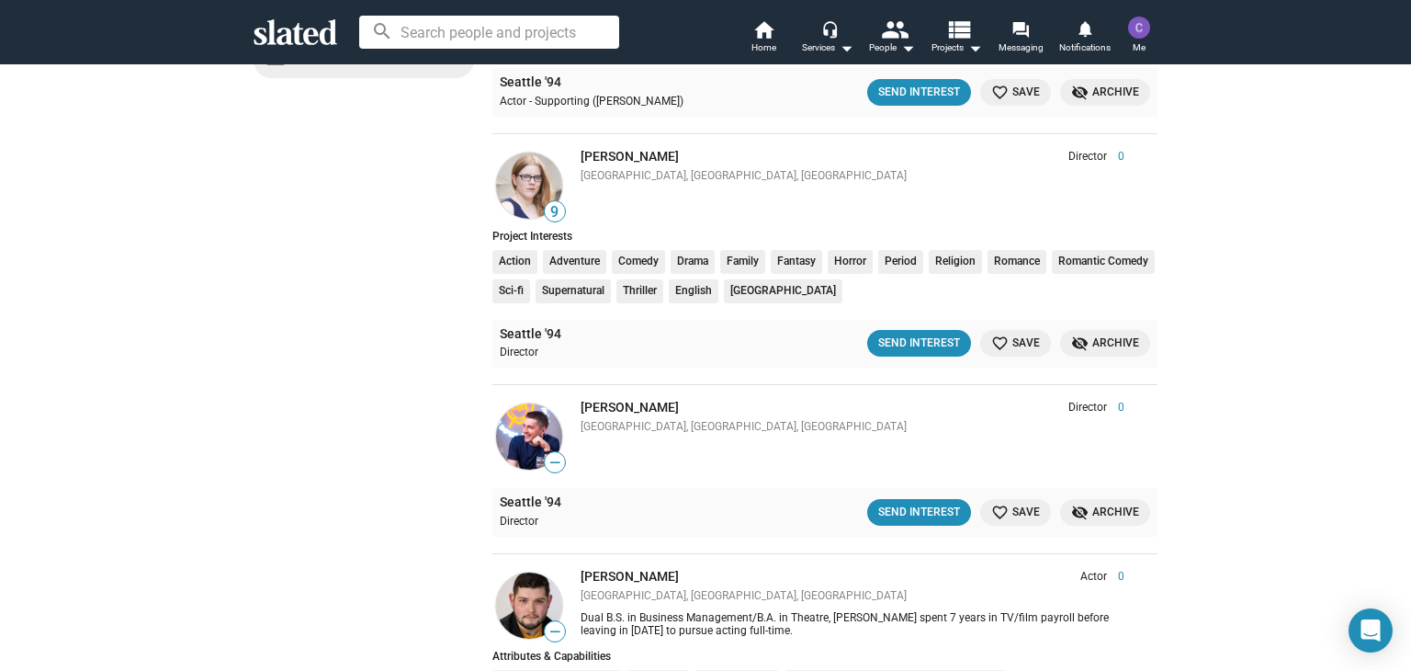
scroll to position [490, 0]
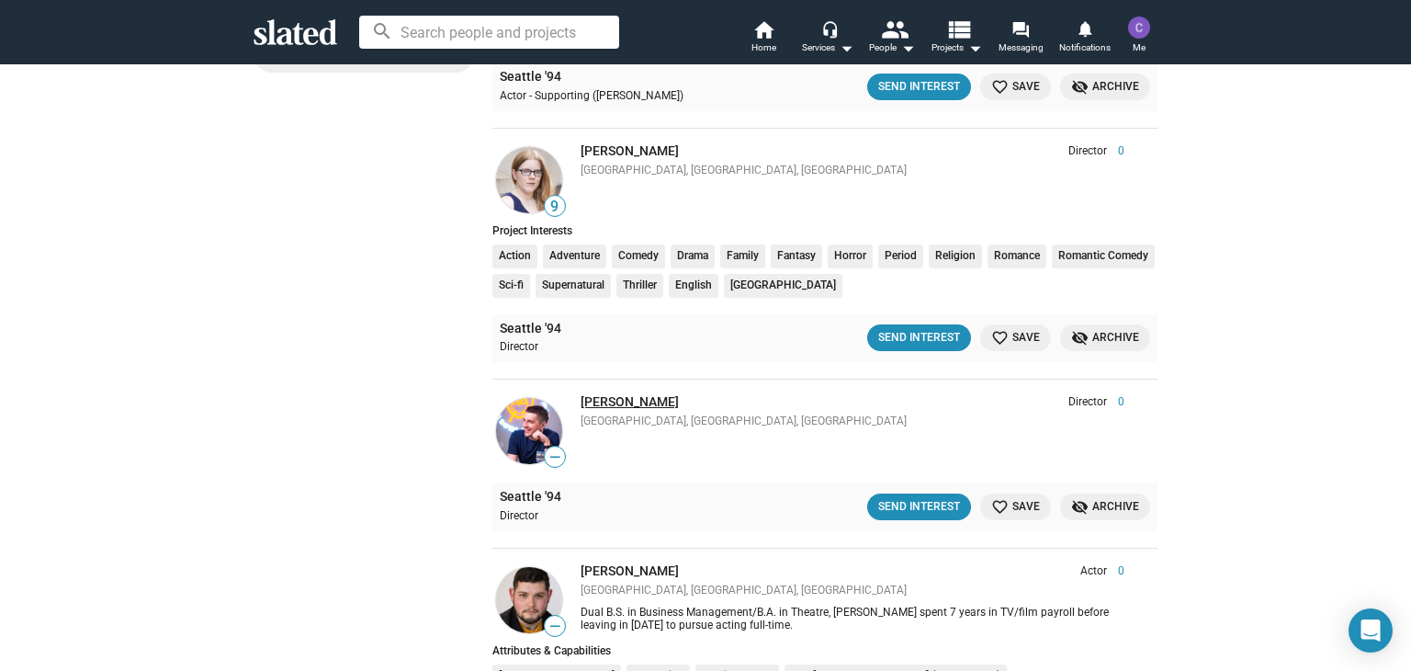
click at [615, 394] on link "Max Murta" at bounding box center [630, 401] width 98 height 15
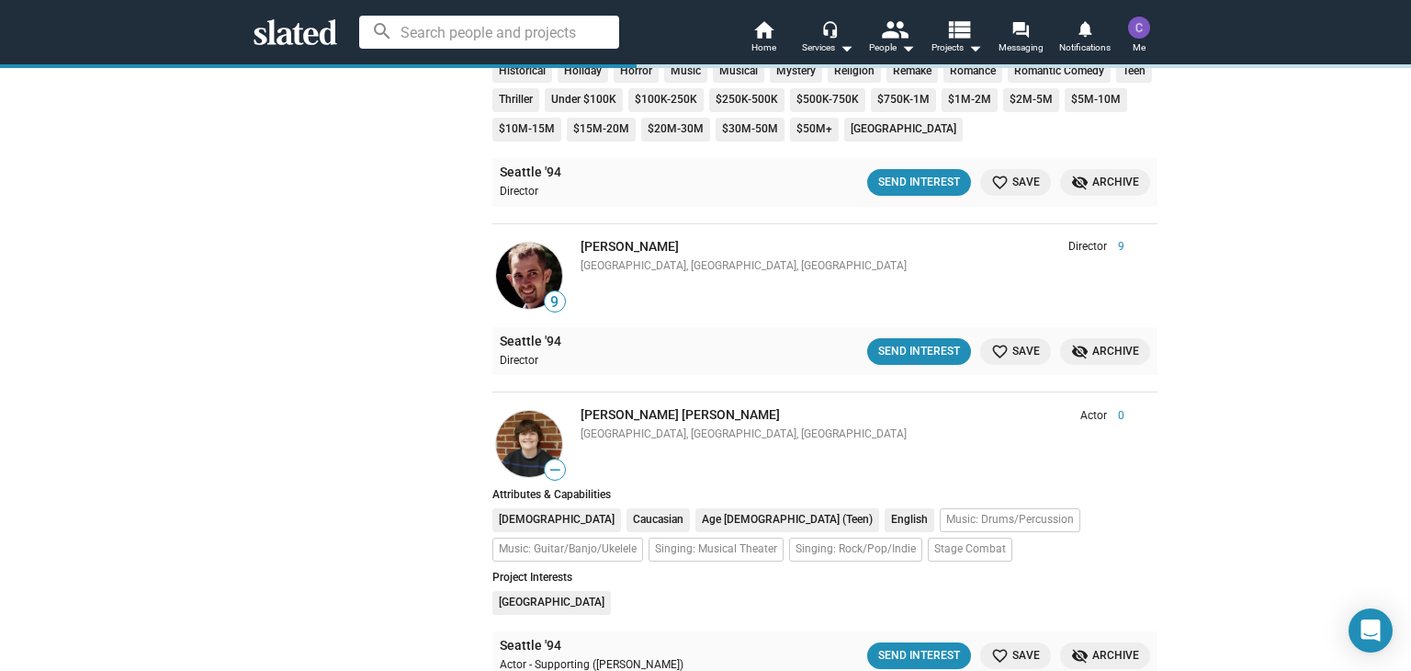
scroll to position [2328, 0]
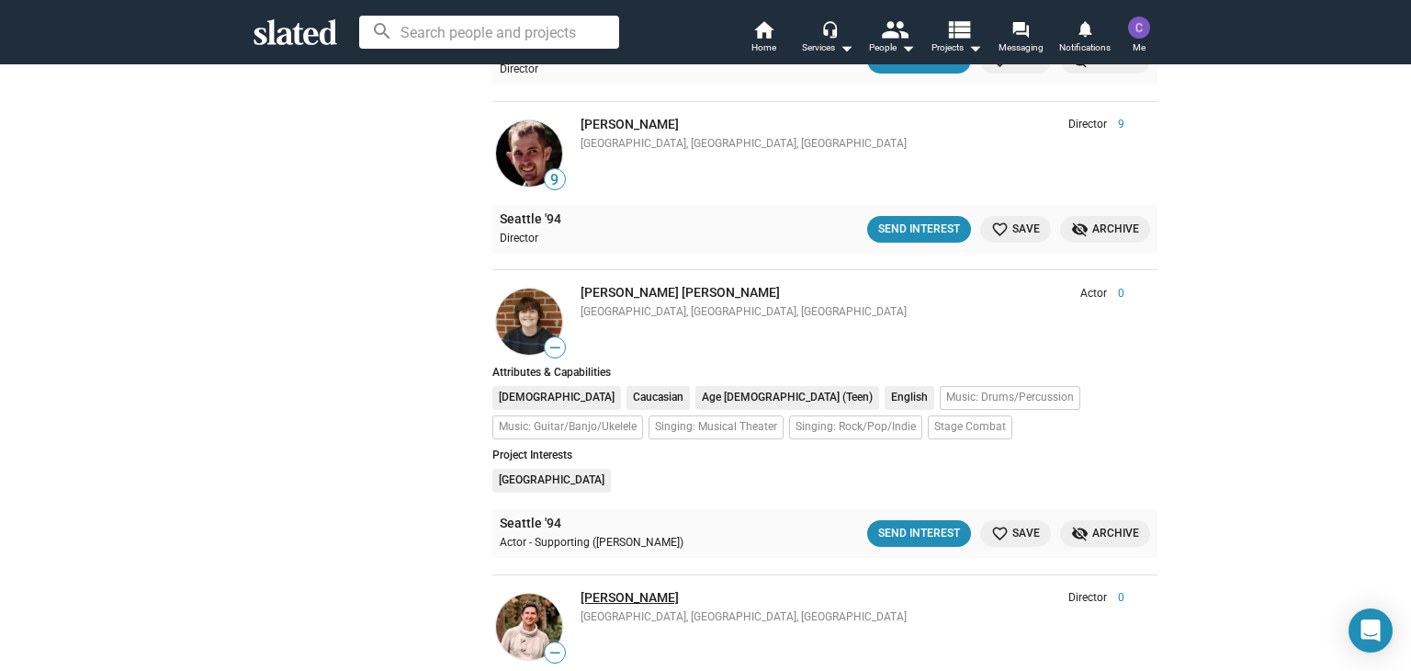
click at [617, 590] on link "[PERSON_NAME]" at bounding box center [630, 597] width 98 height 15
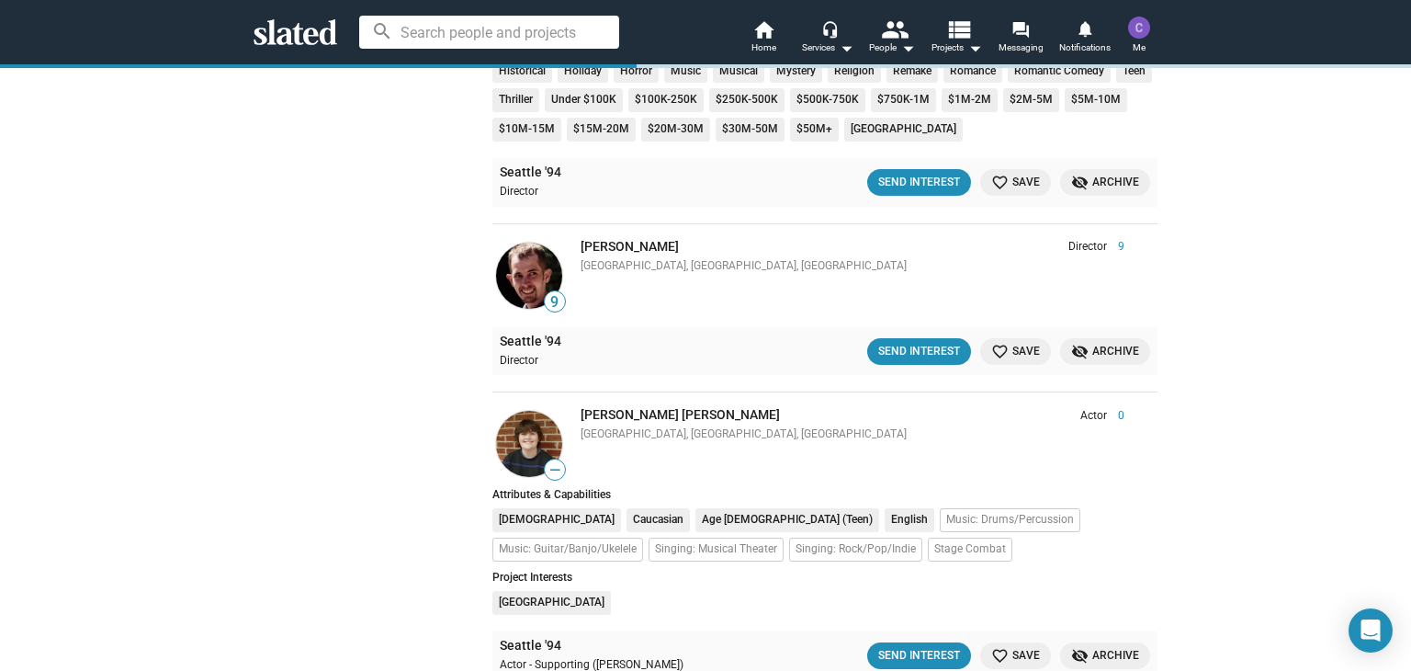
scroll to position [2450, 0]
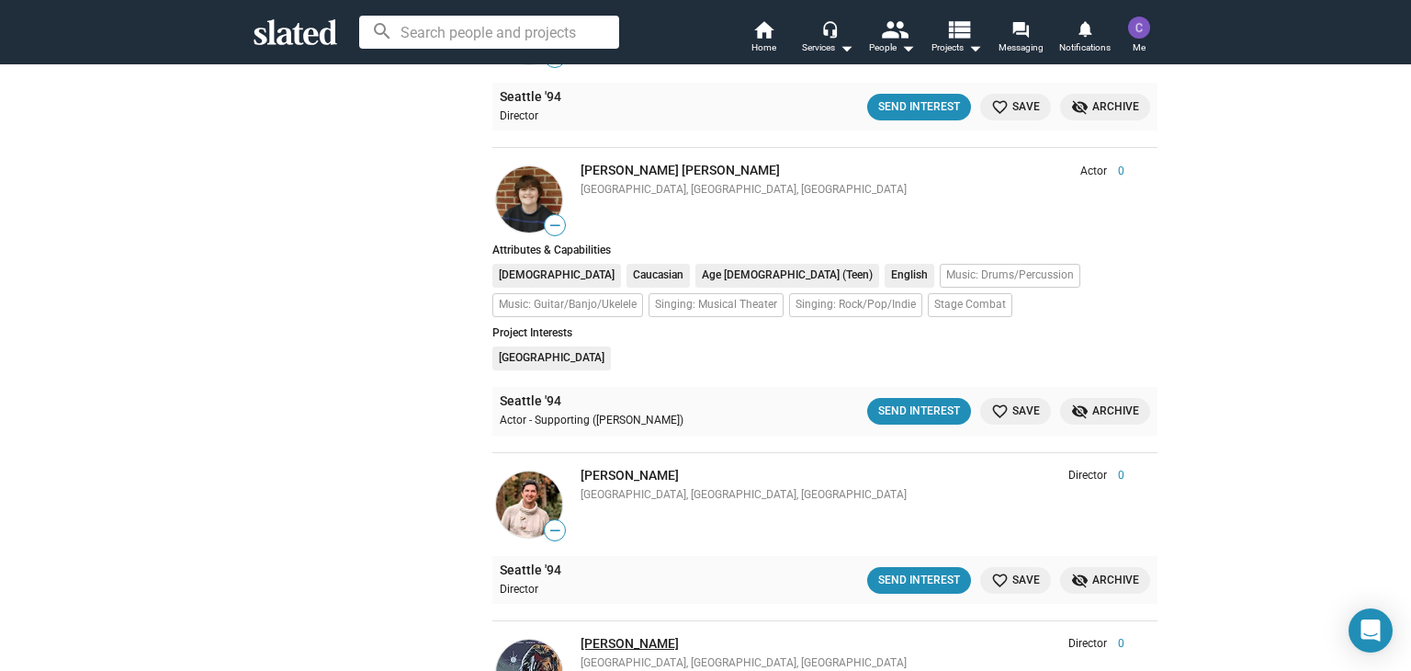
click at [603, 636] on link "[PERSON_NAME]" at bounding box center [630, 643] width 98 height 15
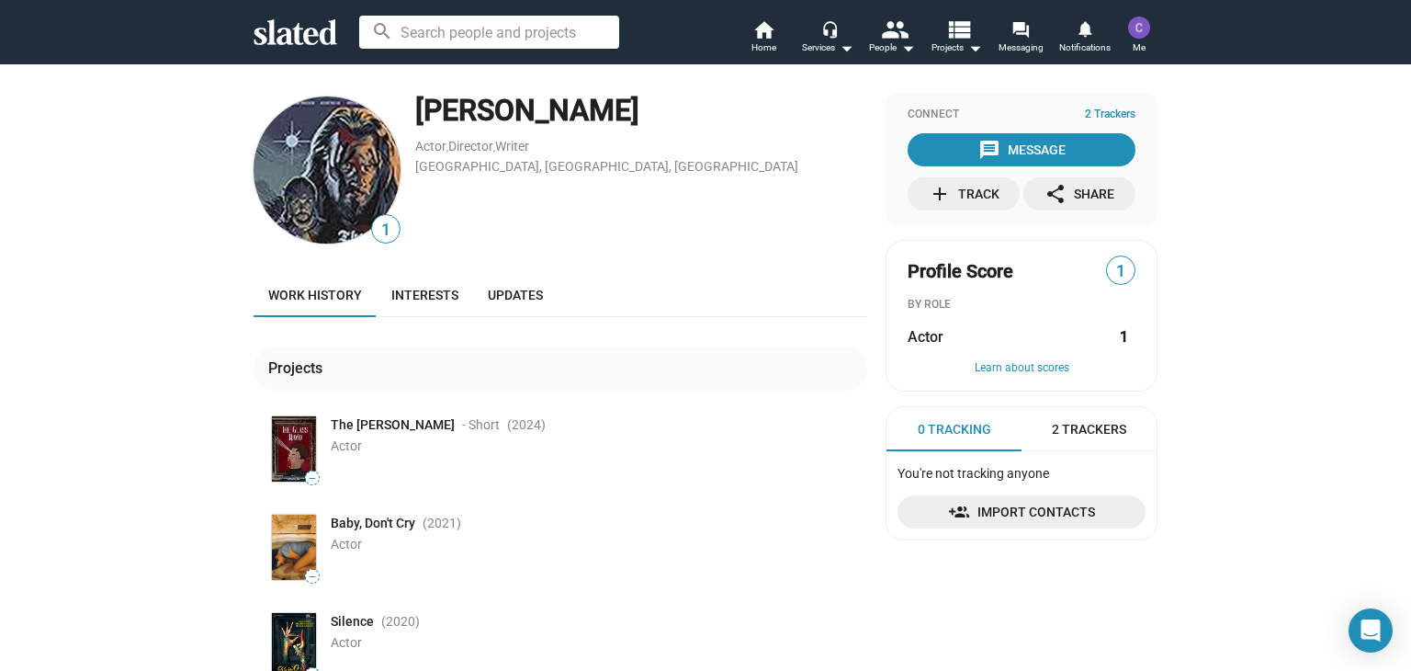
click at [287, 535] on img at bounding box center [294, 547] width 44 height 65
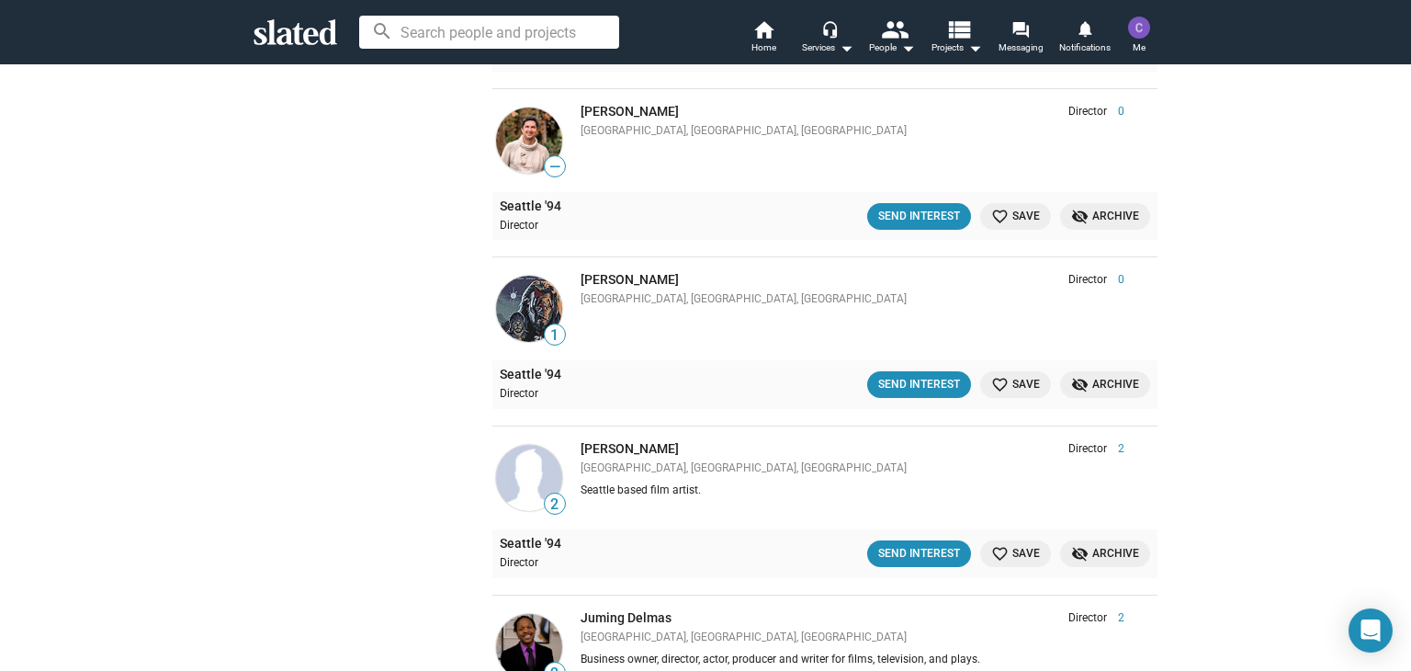
scroll to position [2695, 0]
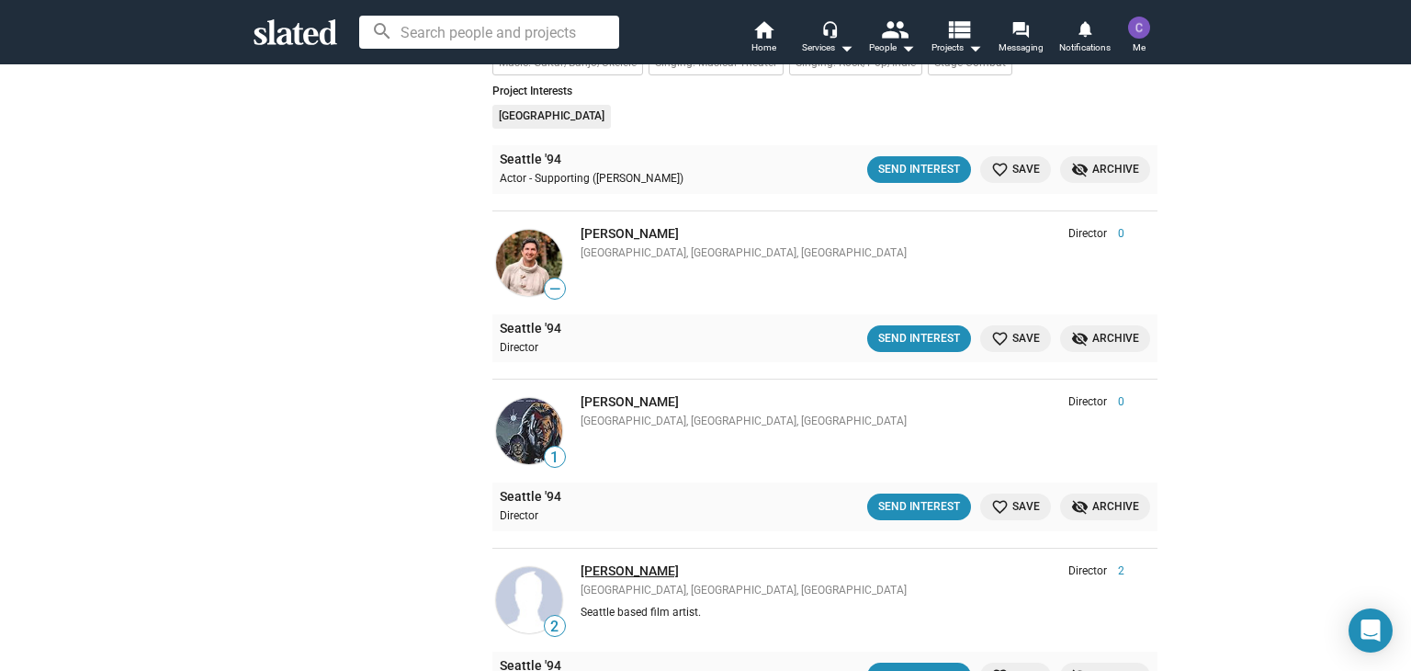
click at [592, 563] on link "[PERSON_NAME]" at bounding box center [630, 570] width 98 height 15
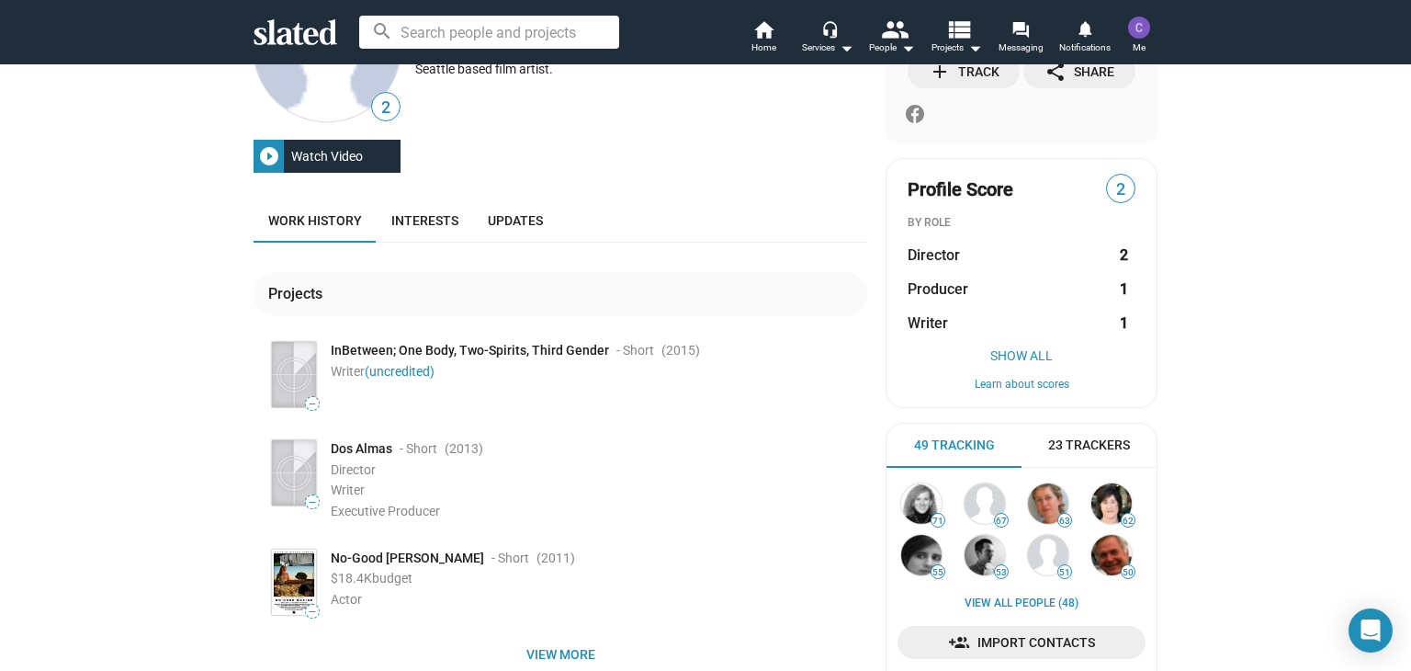
scroll to position [244, 0]
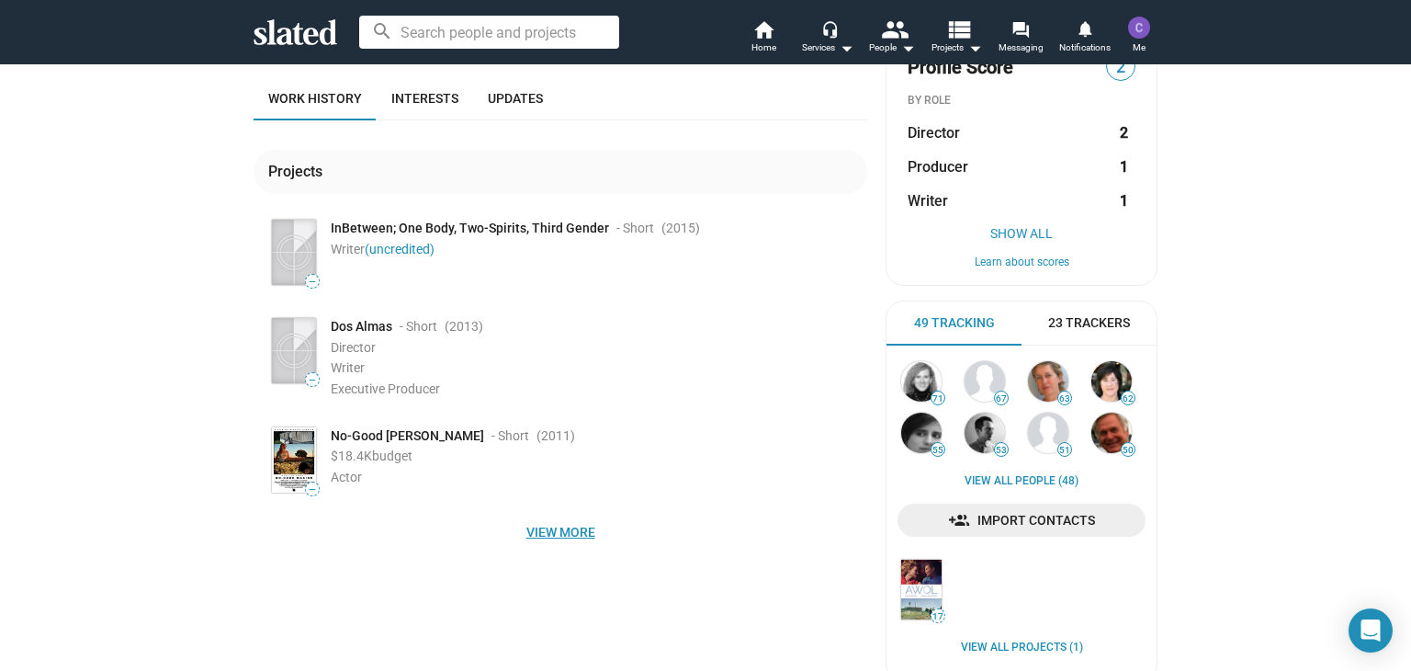
click at [557, 532] on span "View more" at bounding box center [560, 531] width 584 height 33
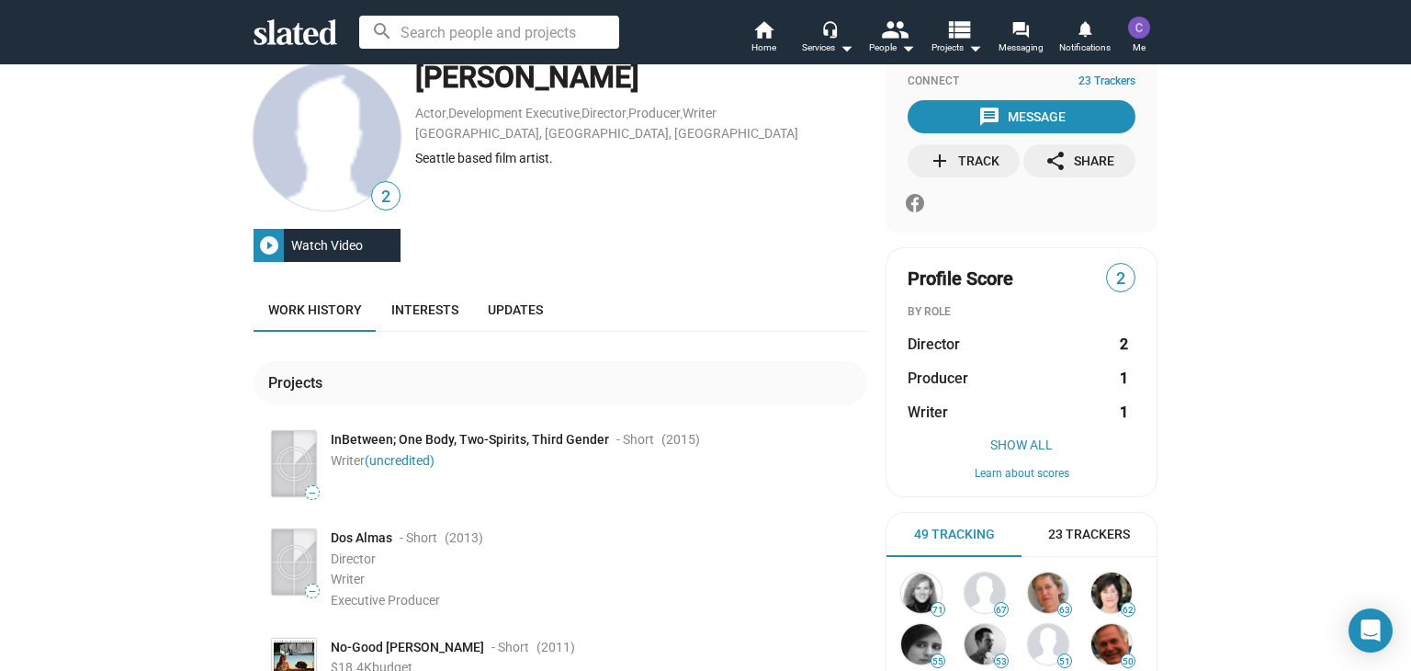
scroll to position [0, 0]
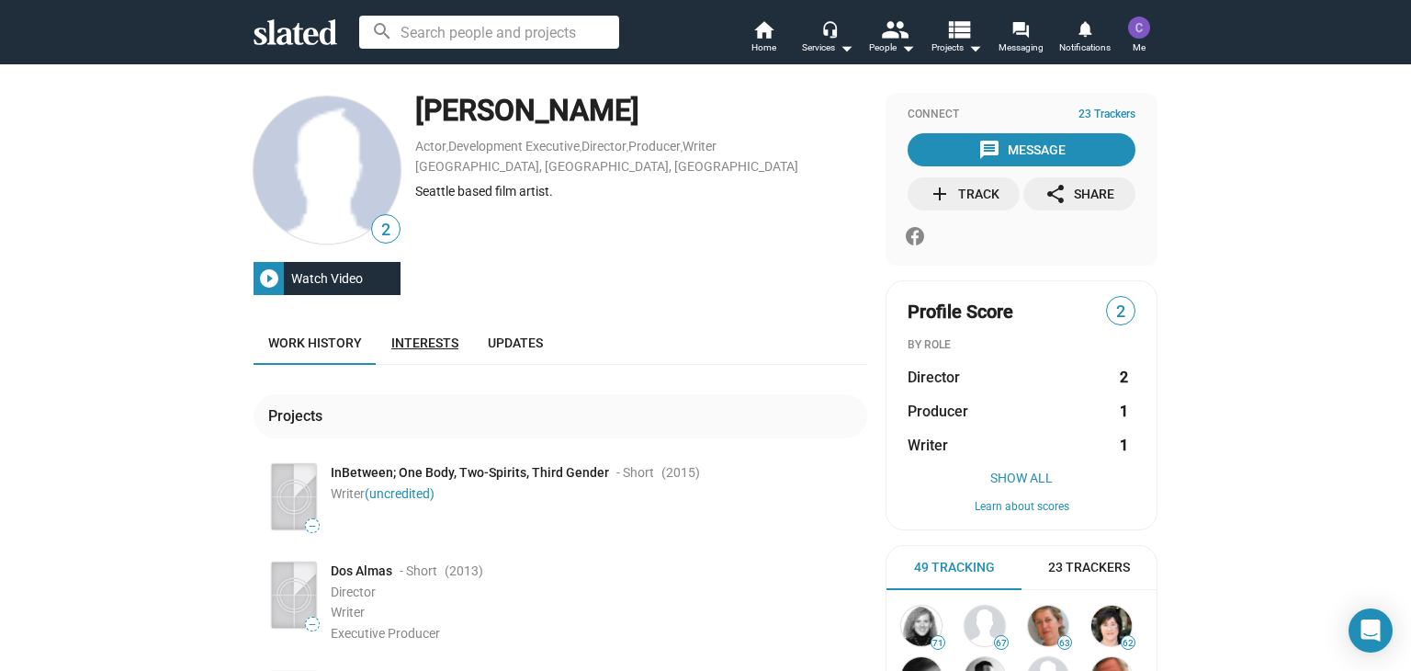
click at [422, 347] on span "Interests" at bounding box center [424, 342] width 67 height 15
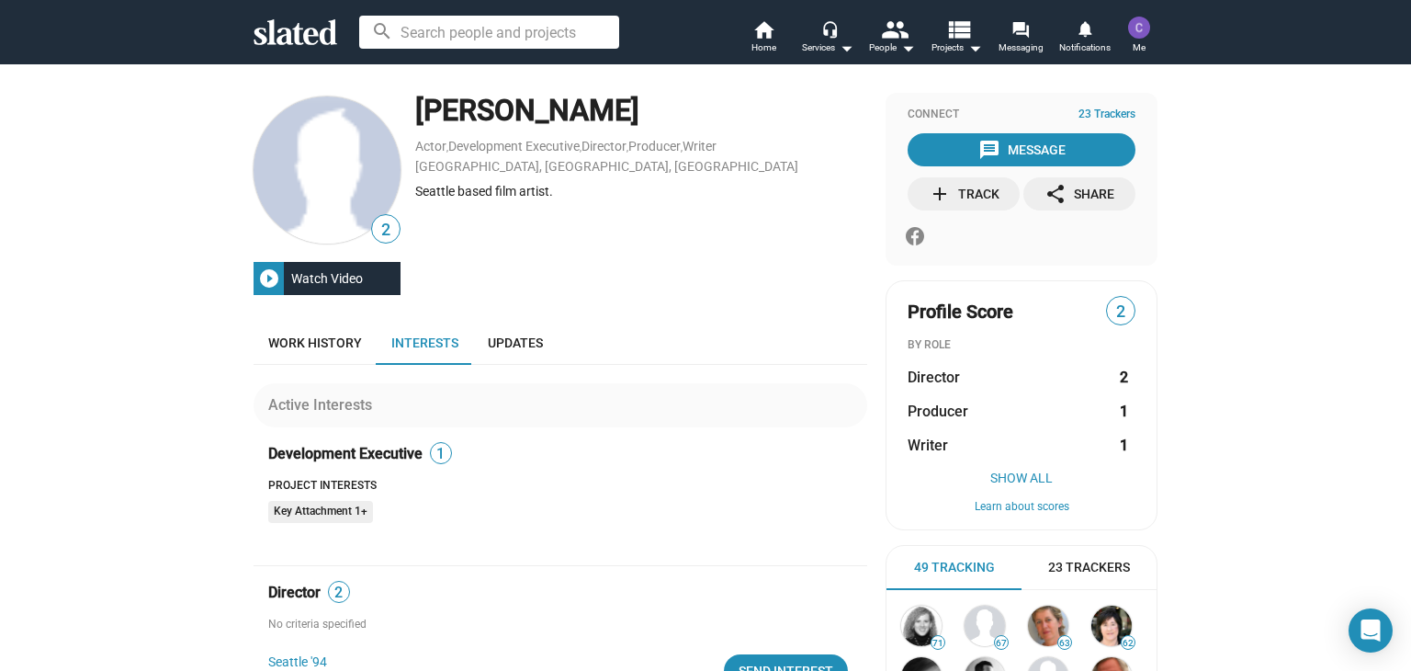
click at [261, 278] on mat-icon "play_circle_filled" at bounding box center [269, 278] width 22 height 22
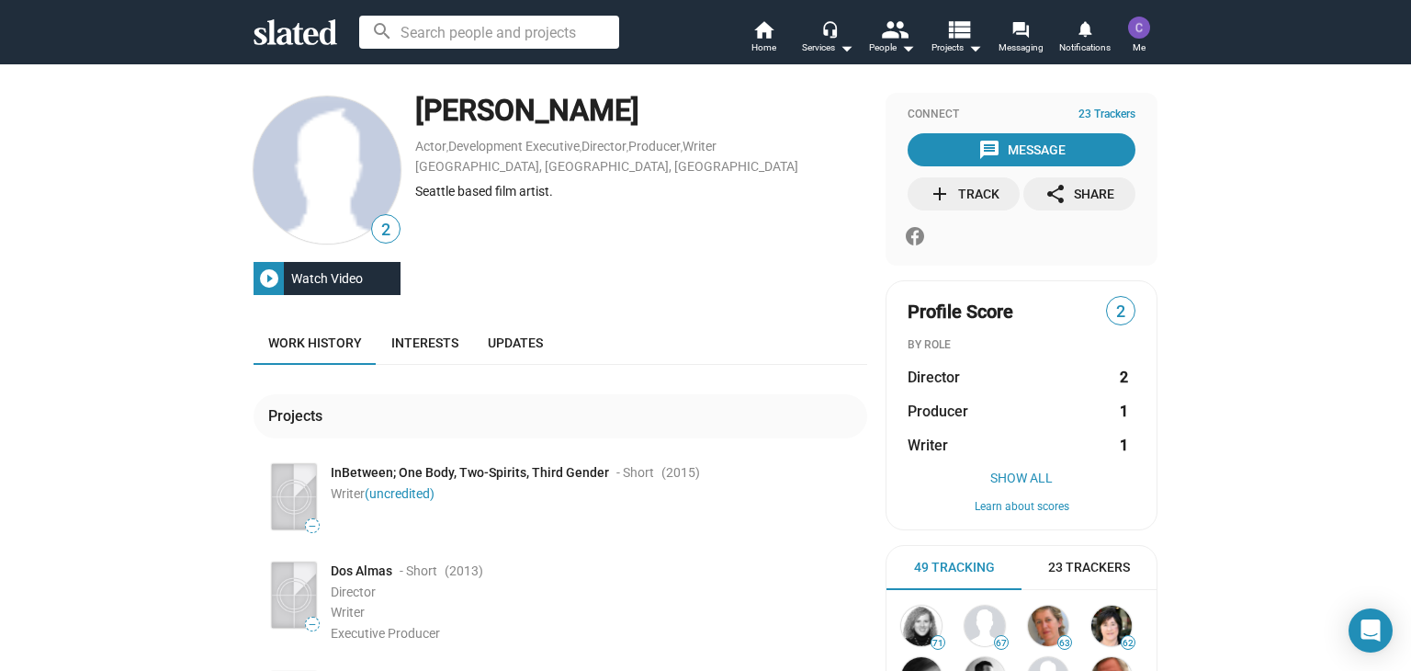
click at [975, 187] on div "add Track" at bounding box center [964, 193] width 71 height 33
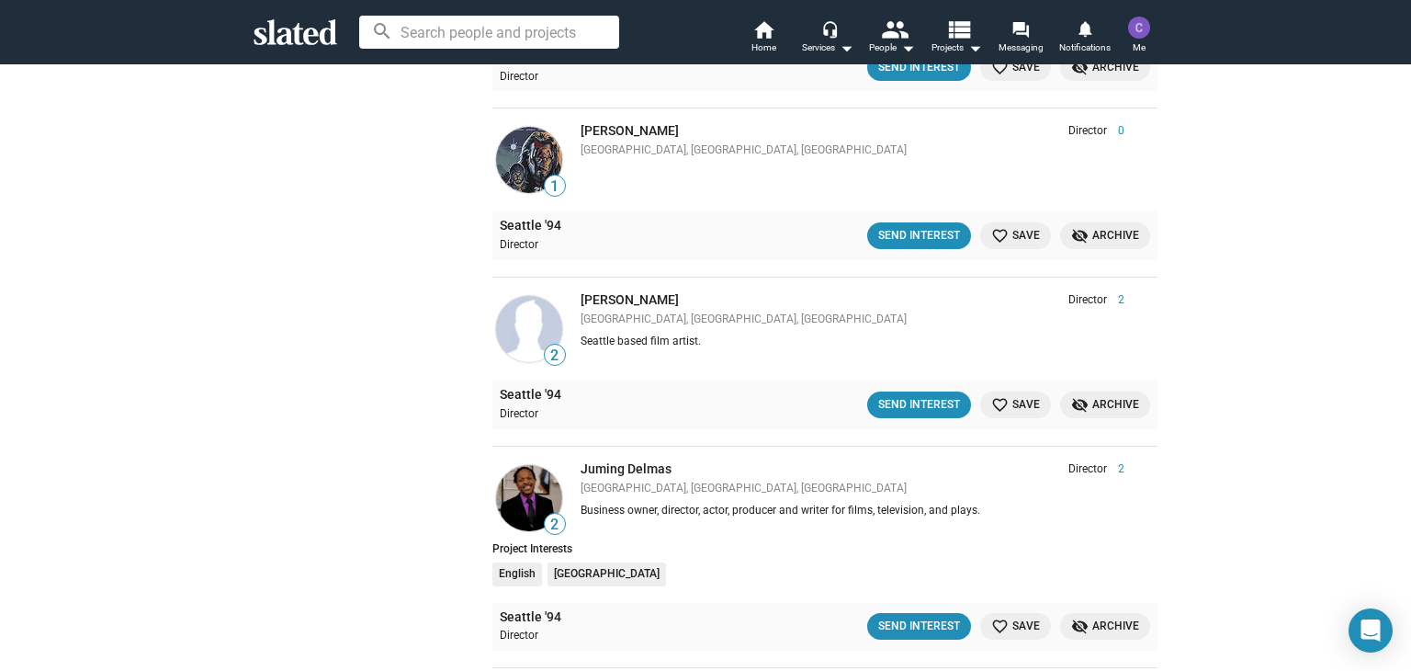
scroll to position [2974, 0]
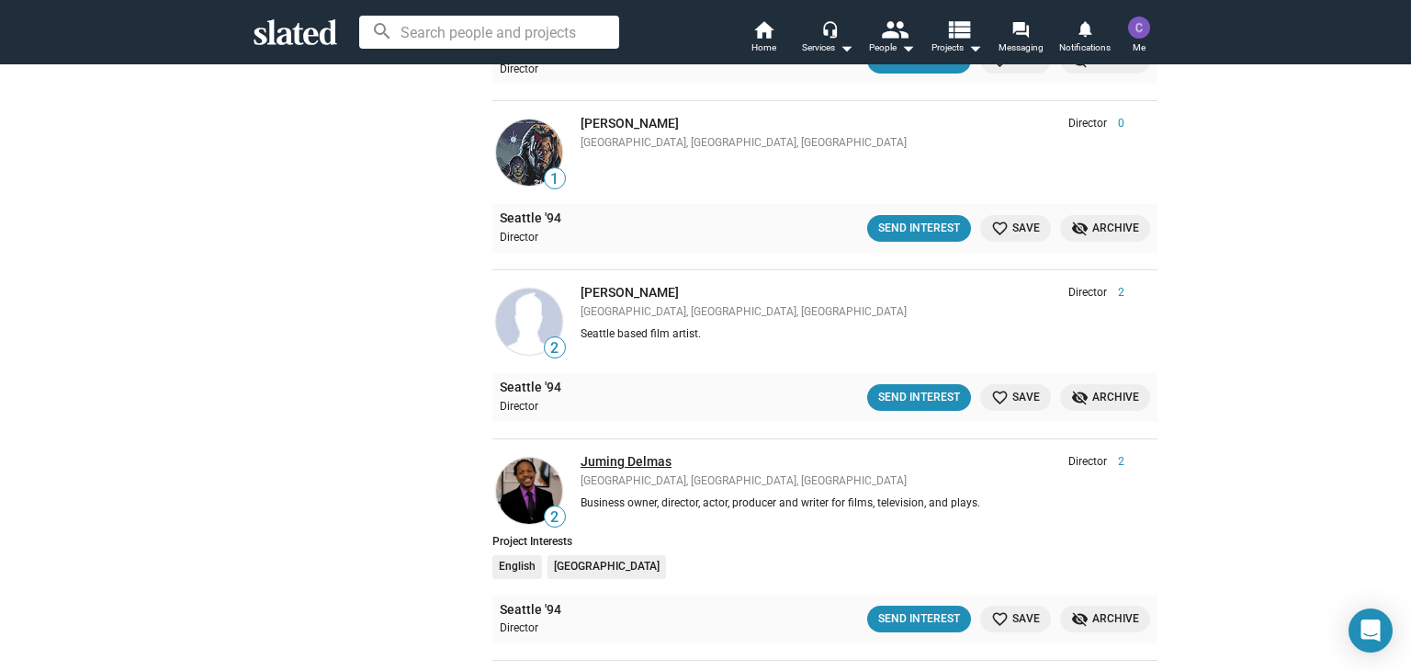
click at [603, 454] on link "Juming Delmas" at bounding box center [626, 461] width 91 height 15
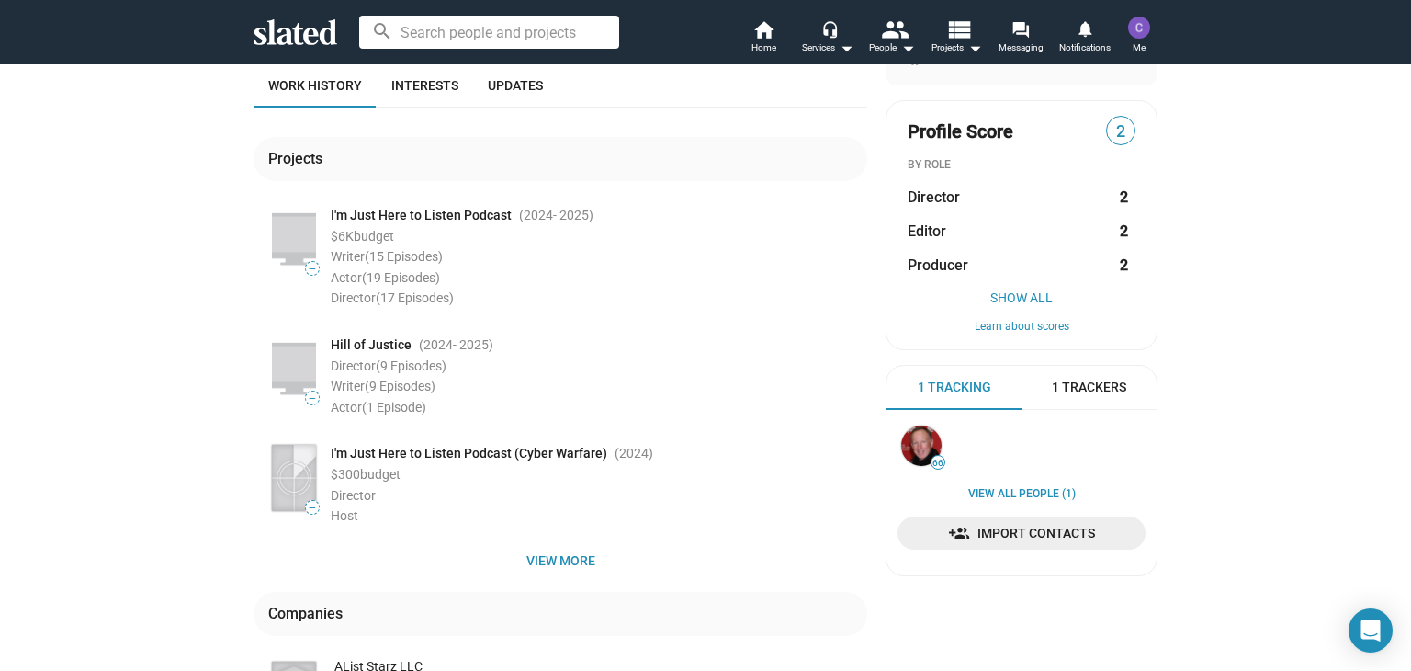
scroll to position [244, 0]
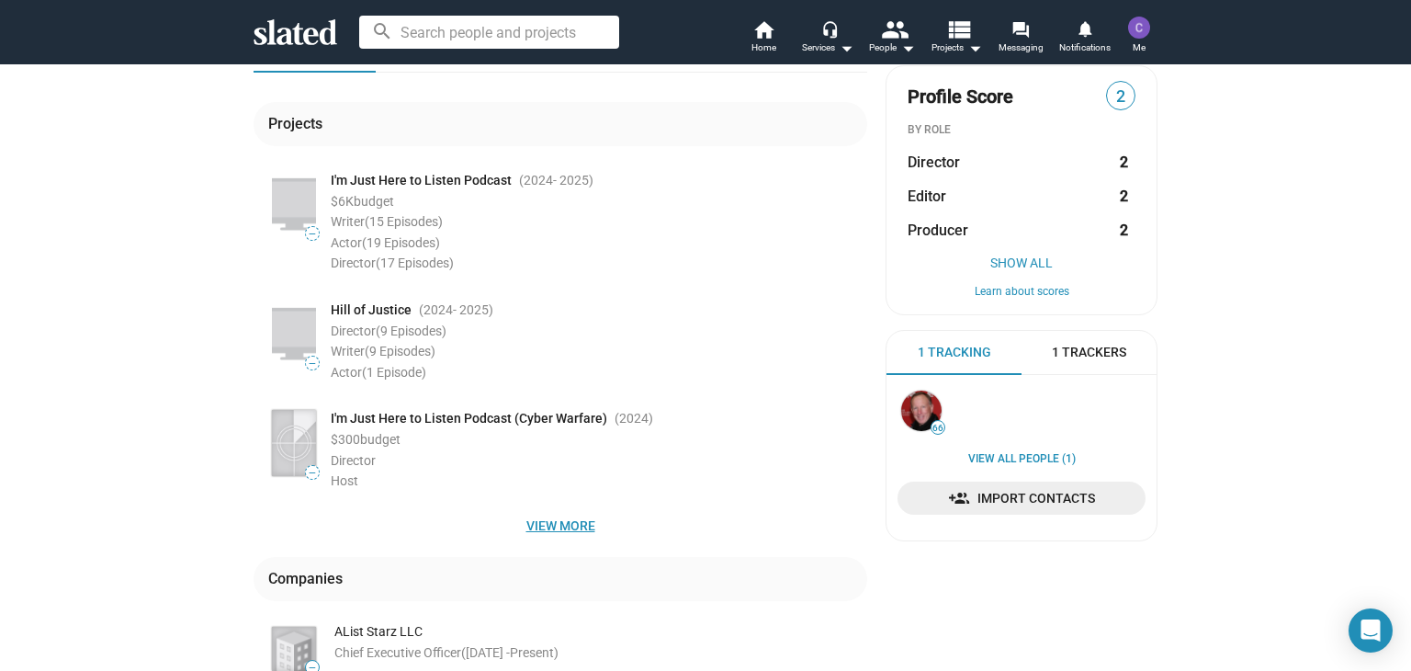
click at [573, 527] on span "View more" at bounding box center [560, 525] width 584 height 33
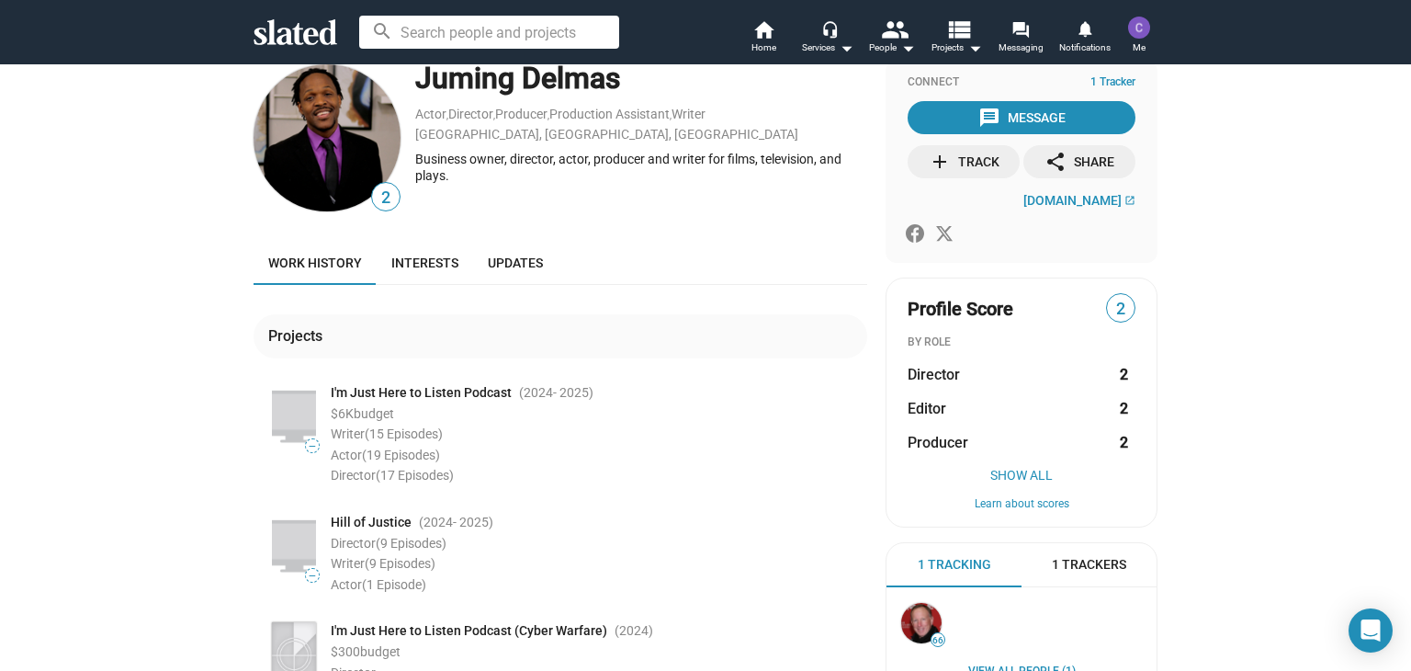
scroll to position [0, 0]
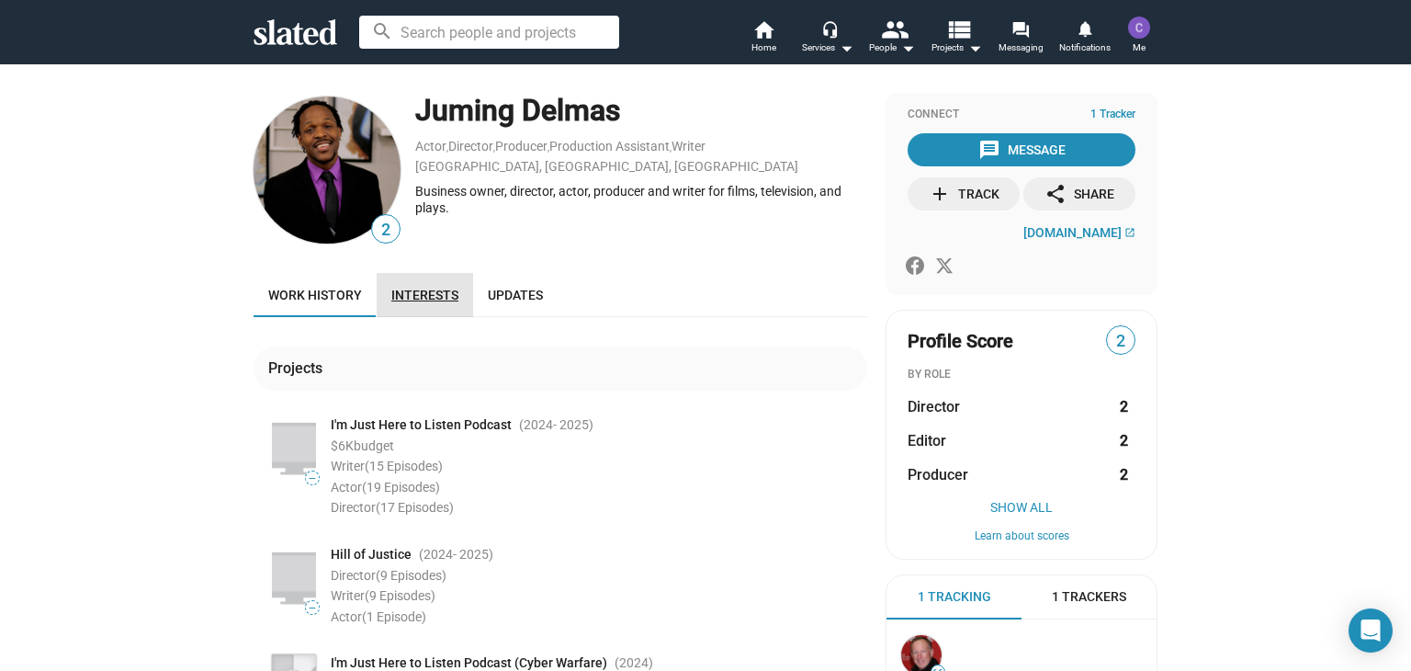
click at [430, 298] on span "Interests" at bounding box center [424, 295] width 67 height 15
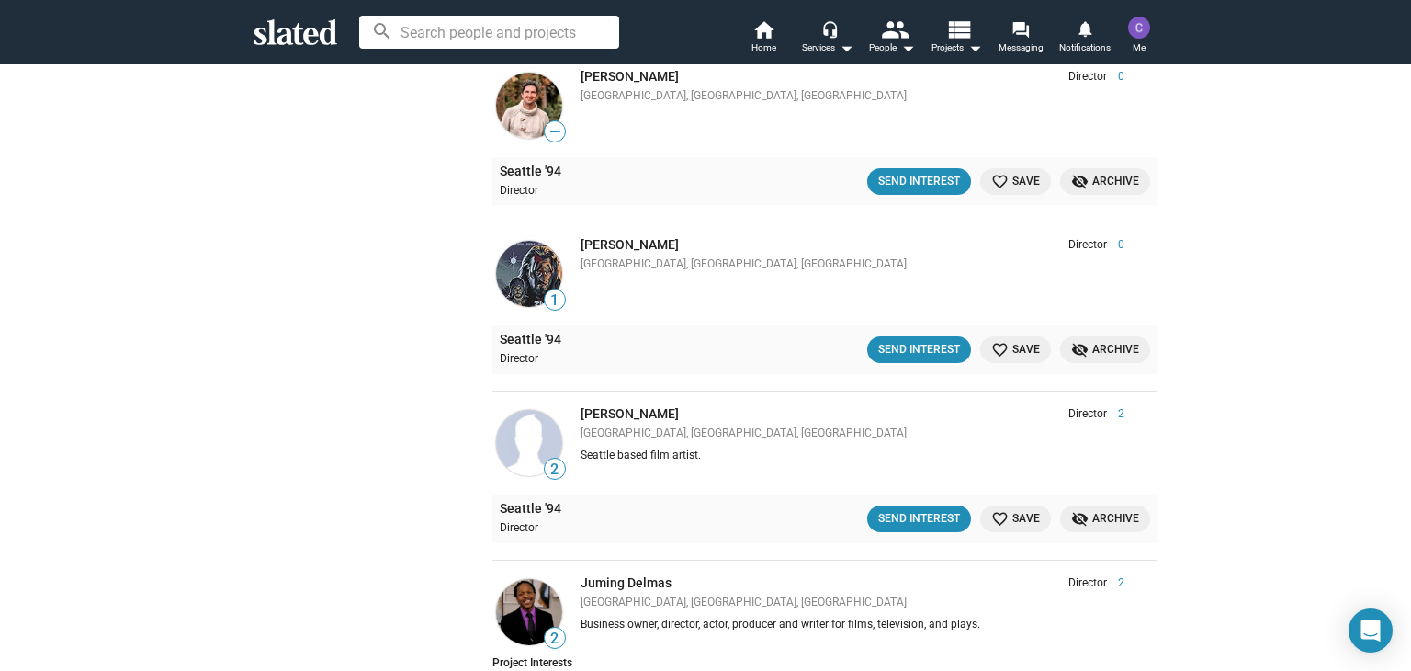
scroll to position [2817, 0]
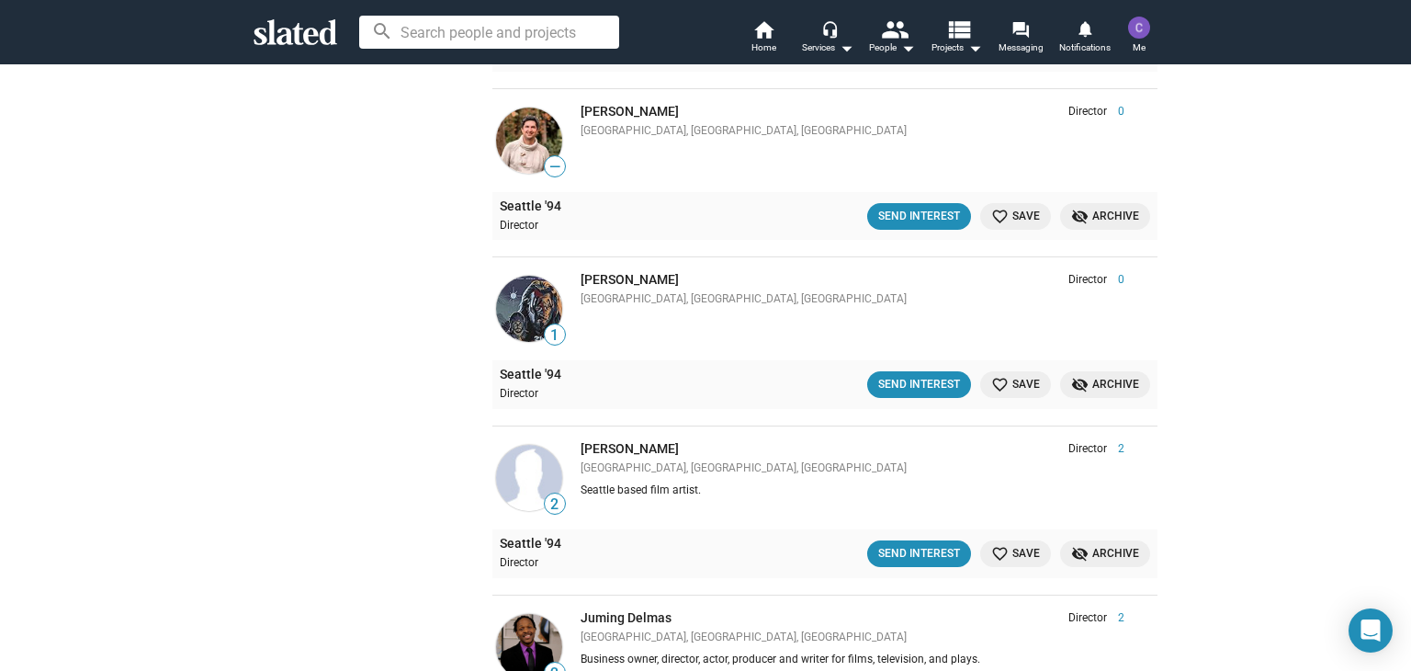
click at [1011, 544] on span "favorite_border Save" at bounding box center [1015, 553] width 49 height 19
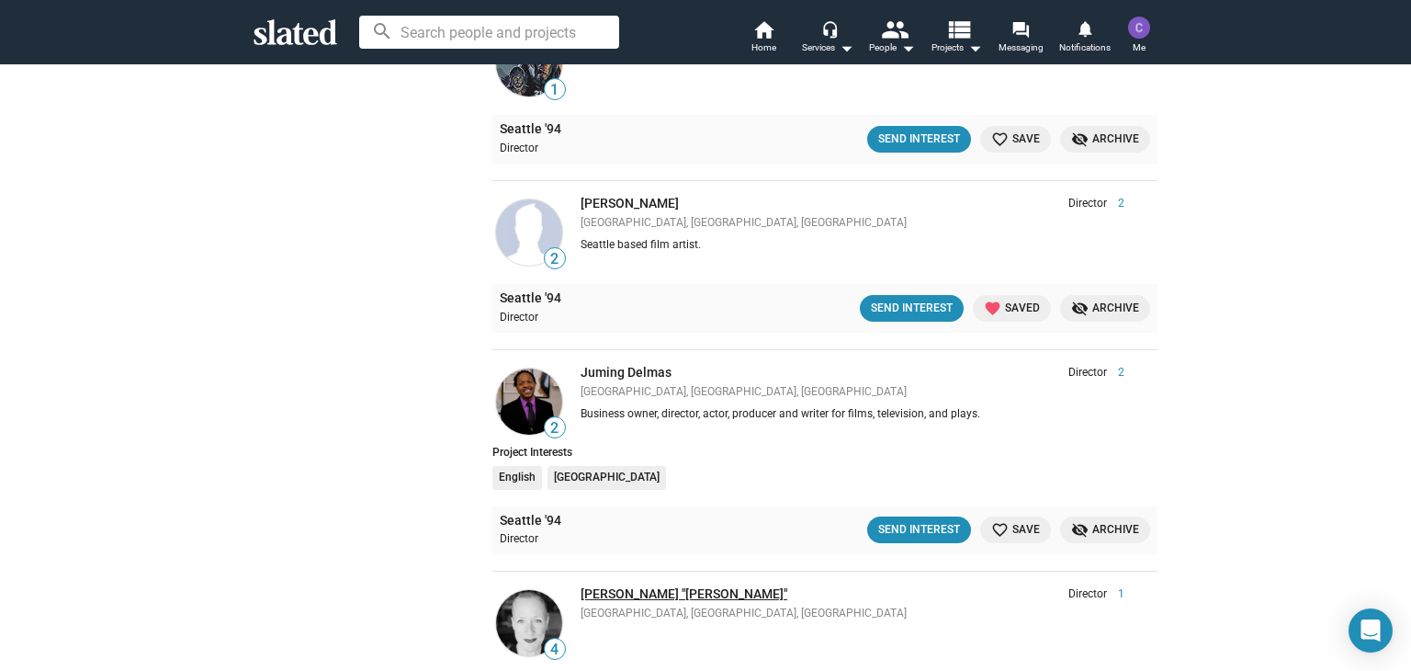
click at [636, 586] on link "[PERSON_NAME] "[PERSON_NAME]"" at bounding box center [684, 593] width 207 height 15
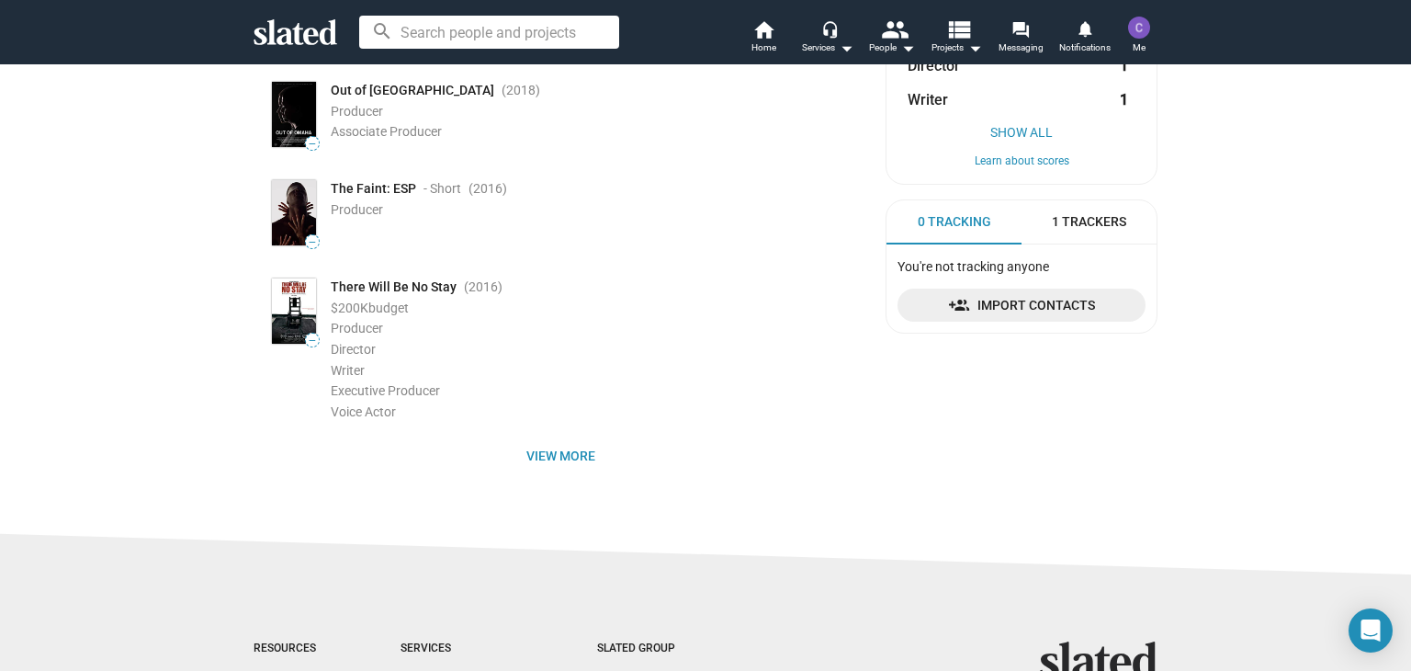
scroll to position [368, 0]
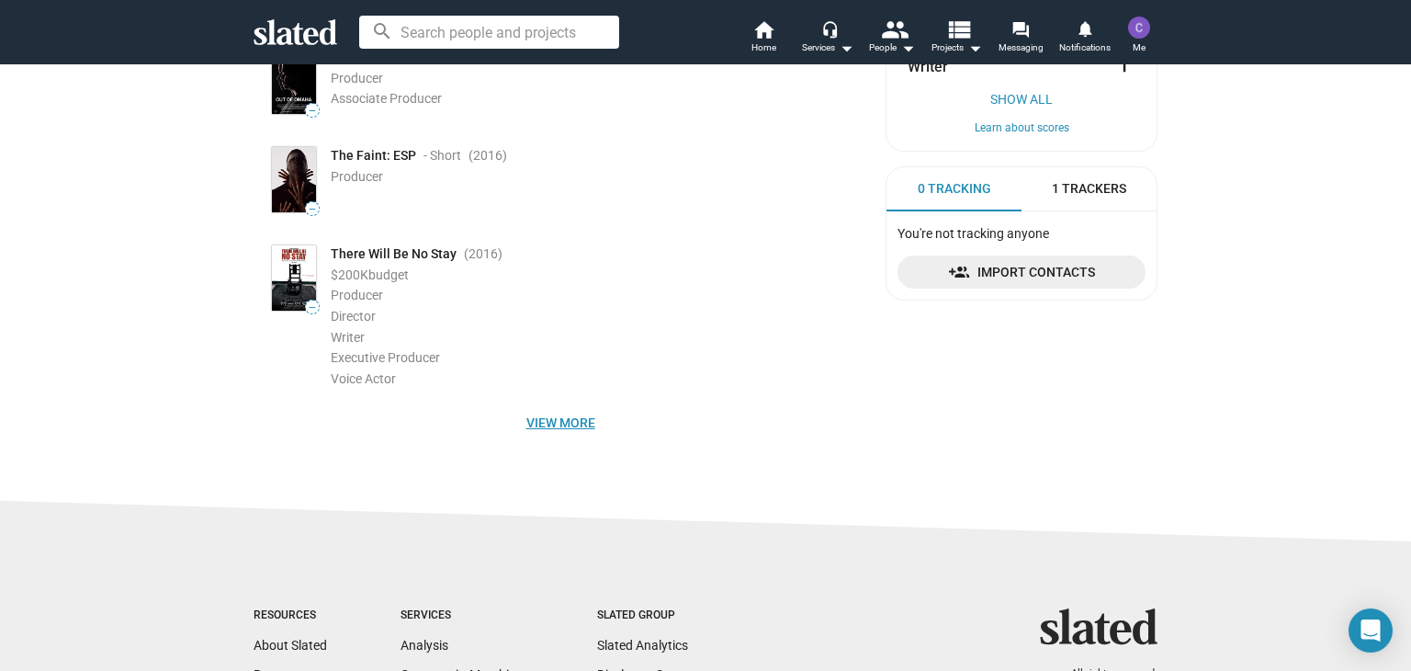
click at [564, 424] on span "View more" at bounding box center [560, 422] width 584 height 33
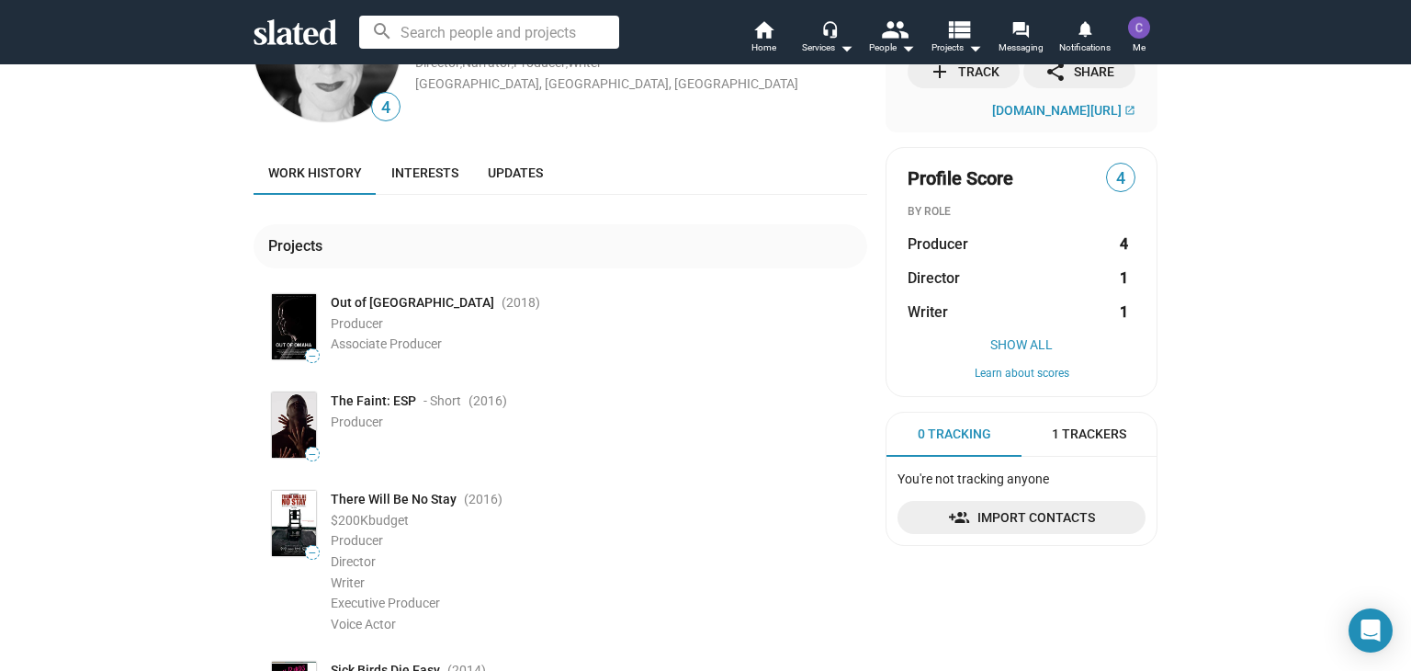
scroll to position [0, 0]
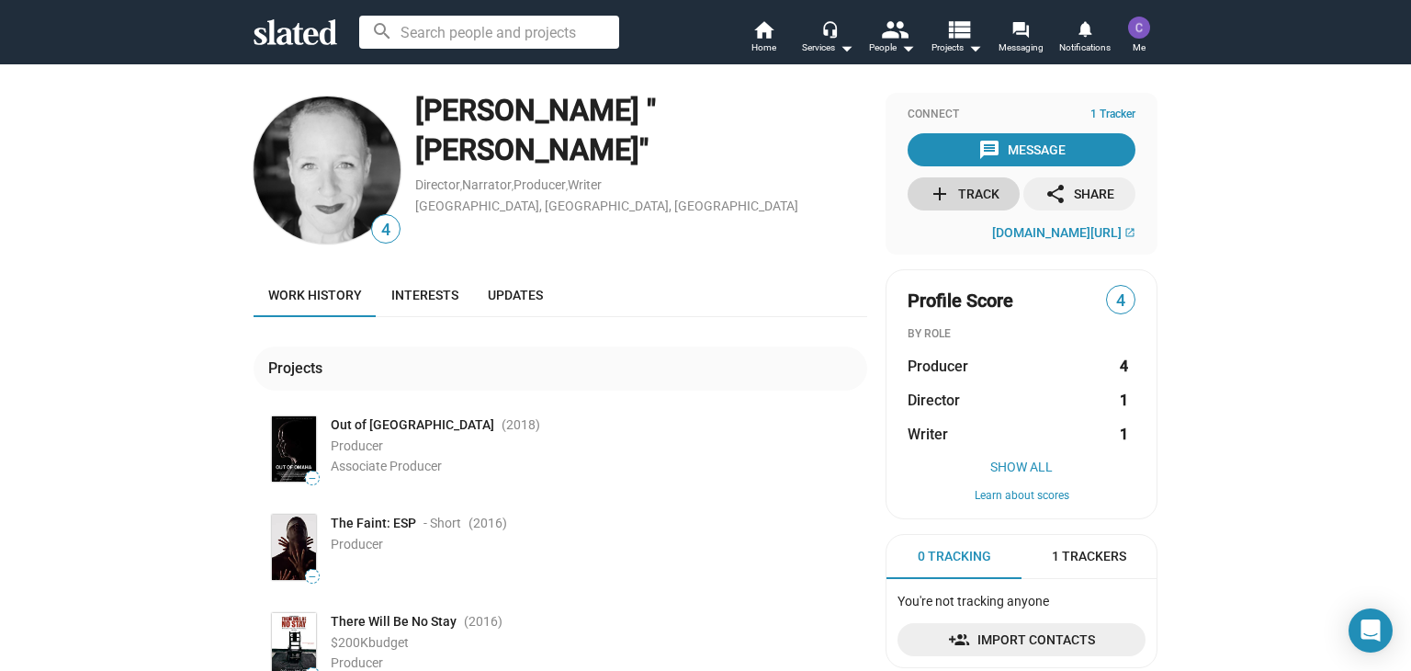
click at [958, 187] on div "add Track" at bounding box center [964, 193] width 71 height 33
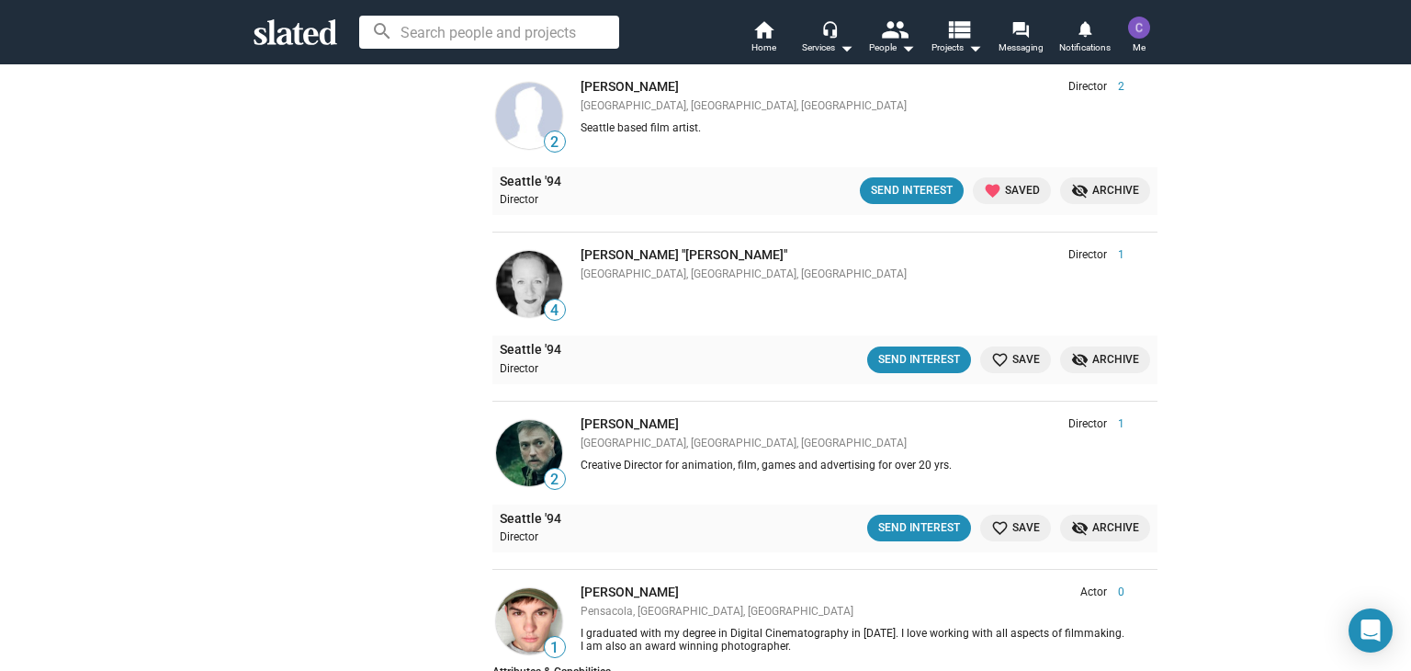
scroll to position [3430, 0]
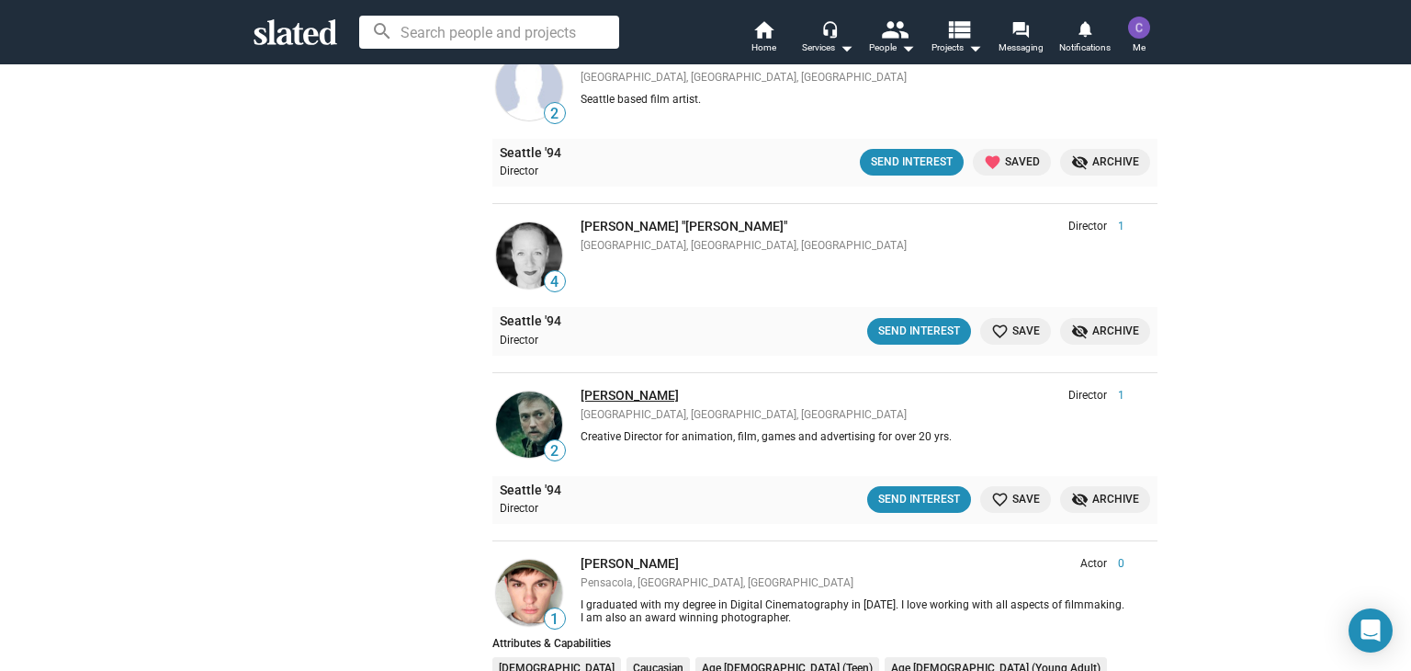
click at [630, 388] on link "[PERSON_NAME]" at bounding box center [630, 395] width 98 height 15
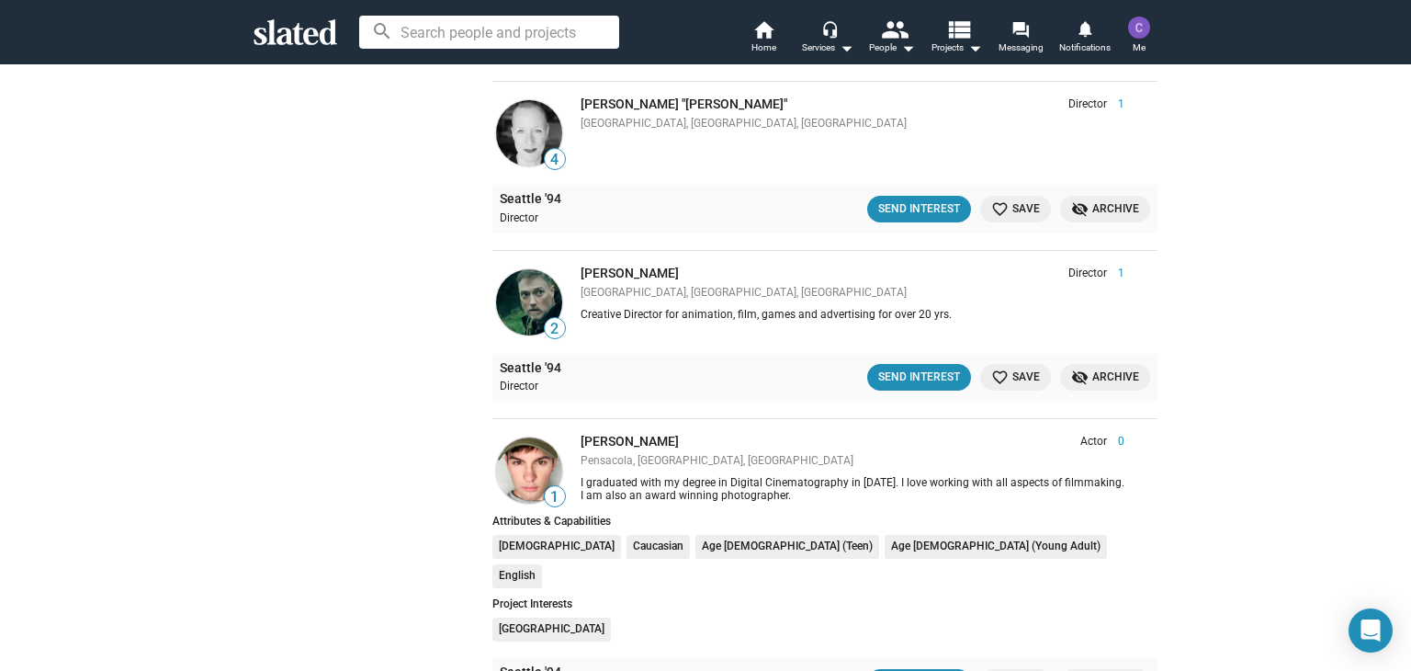
scroll to position [3798, 0]
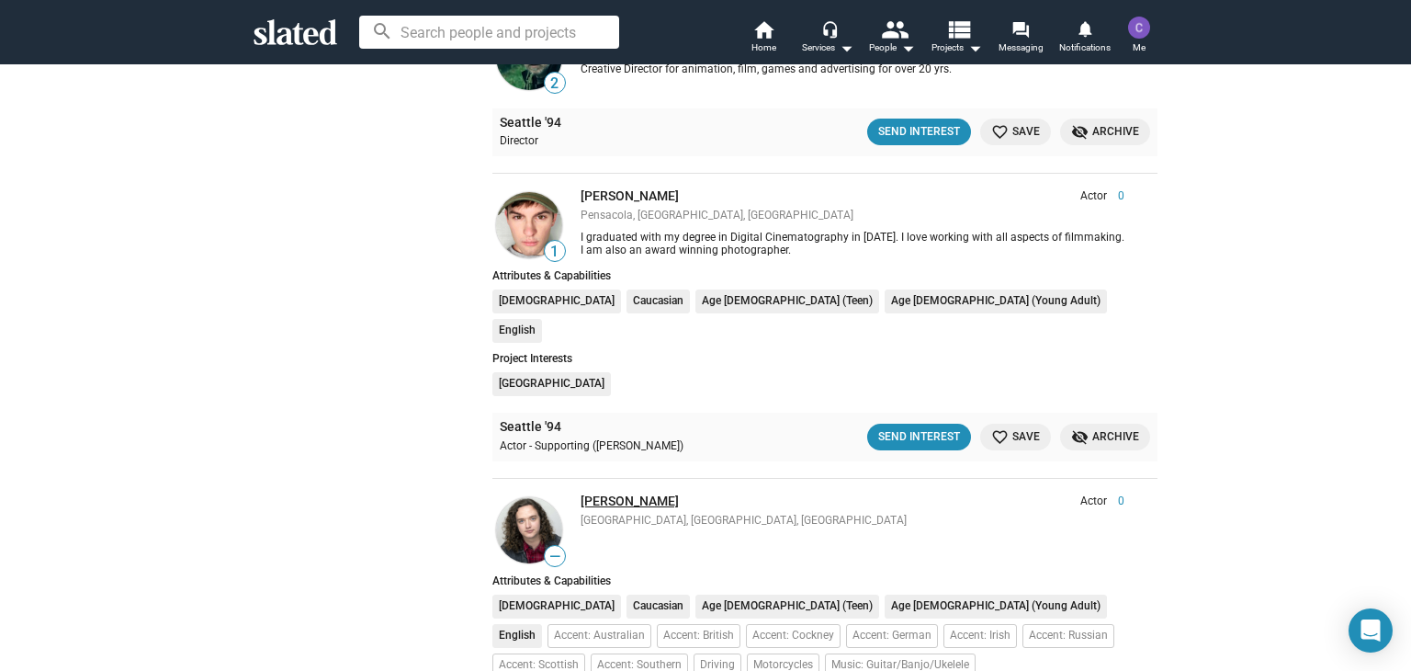
click at [609, 493] on link "Jared Neil" at bounding box center [630, 500] width 98 height 15
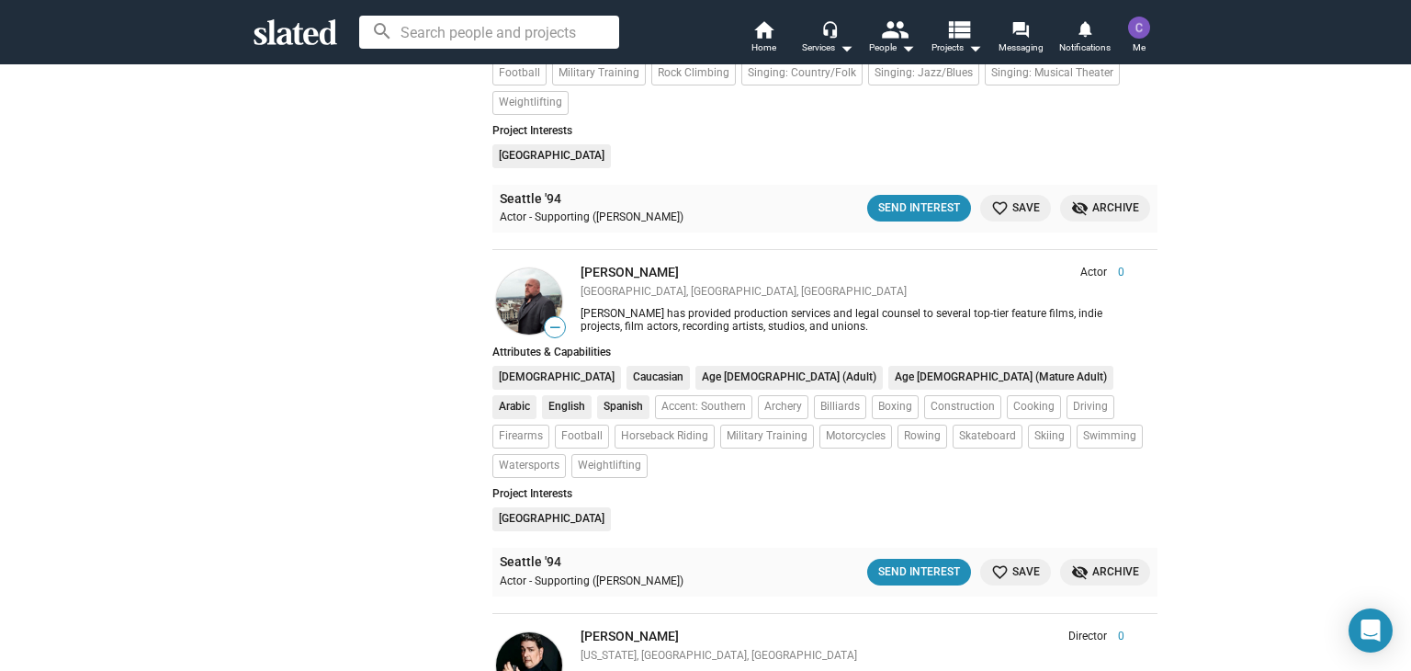
scroll to position [5023, 0]
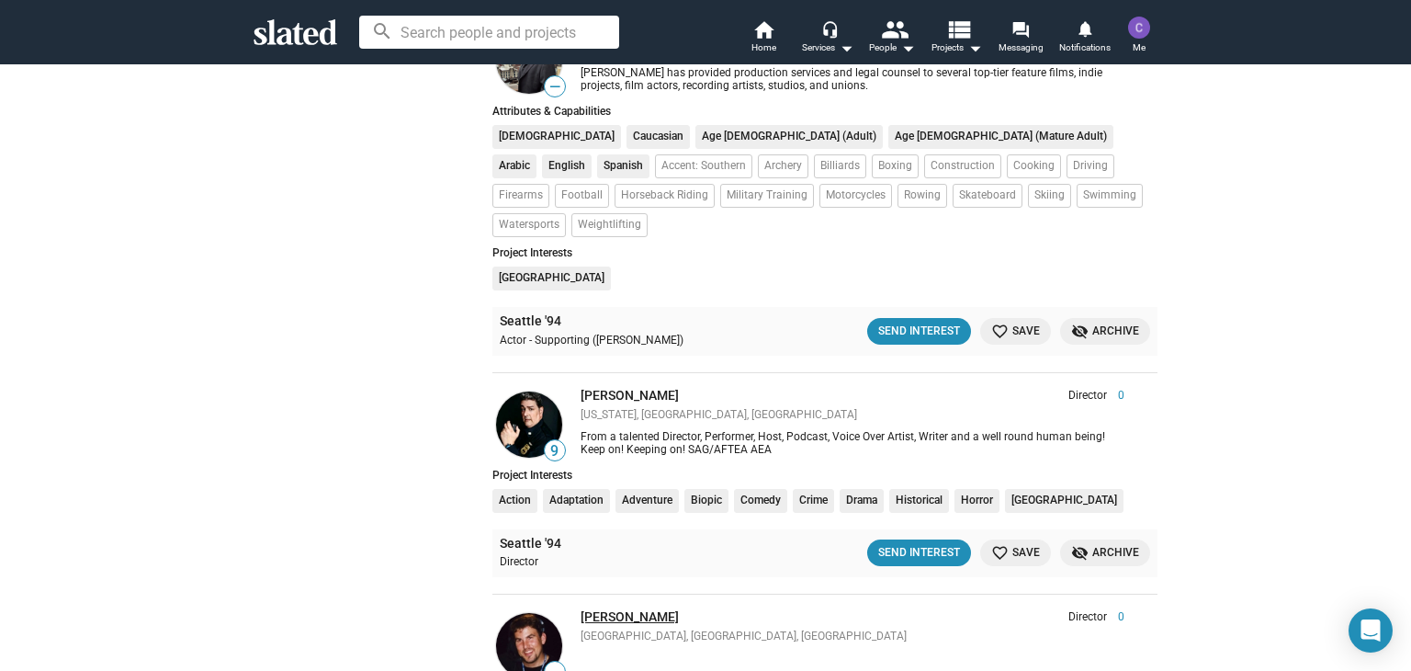
click at [617, 609] on link "[PERSON_NAME]" at bounding box center [630, 616] width 98 height 15
